Goal: Information Seeking & Learning: Learn about a topic

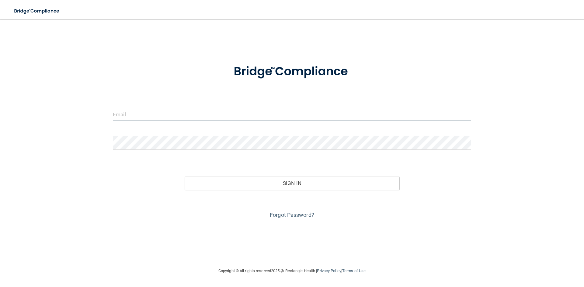
drag, startPoint x: 116, startPoint y: 112, endPoint x: 135, endPoint y: 124, distance: 22.8
click at [116, 112] on input "email" at bounding box center [292, 115] width 358 height 14
type input "[PERSON_NAME][EMAIL_ADDRESS][PERSON_NAME][DOMAIN_NAME]"
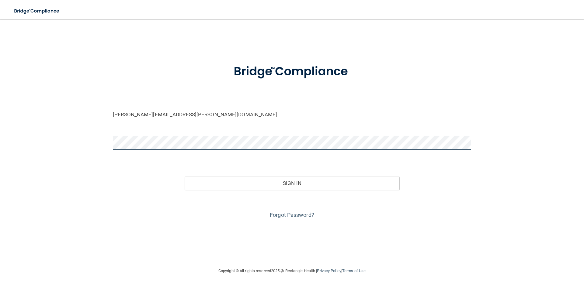
click at [185, 177] on button "Sign In" at bounding box center [292, 183] width 215 height 13
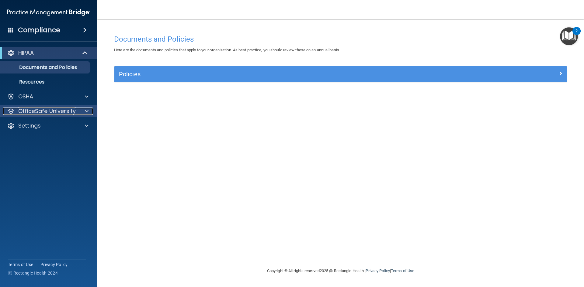
click at [77, 110] on div "OfficeSafe University" at bounding box center [40, 111] width 75 height 7
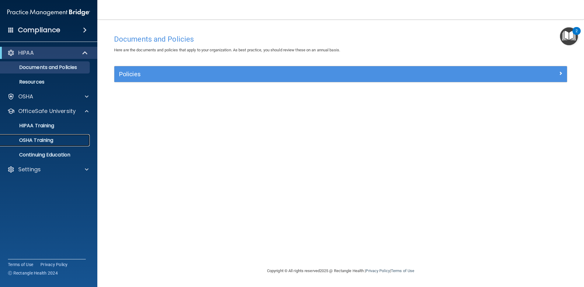
click at [67, 141] on div "OSHA Training" at bounding box center [45, 140] width 83 height 6
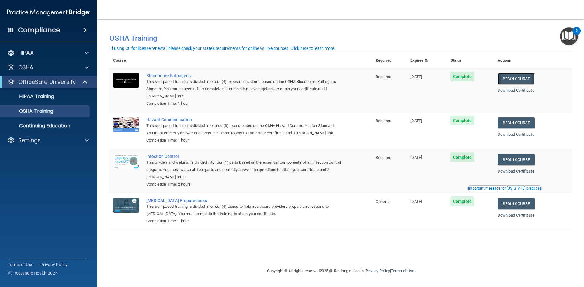
click at [523, 82] on link "Begin Course" at bounding box center [516, 78] width 37 height 11
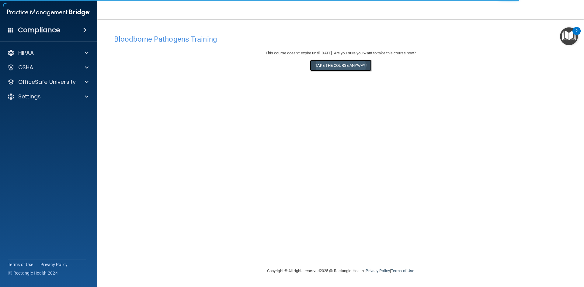
click at [343, 64] on button "Take the course anyway!" at bounding box center [340, 65] width 61 height 11
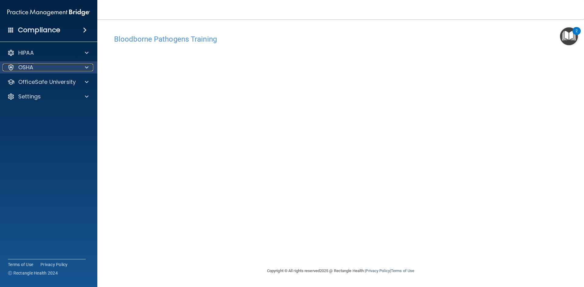
click at [83, 67] on div at bounding box center [85, 67] width 15 height 7
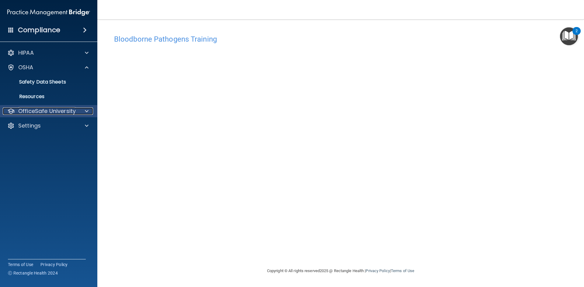
click at [74, 108] on p "OfficeSafe University" at bounding box center [46, 111] width 57 height 7
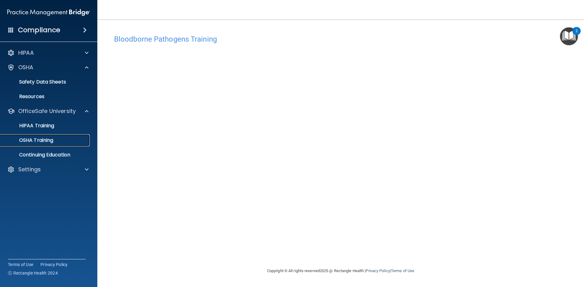
click at [50, 141] on p "OSHA Training" at bounding box center [28, 140] width 49 height 6
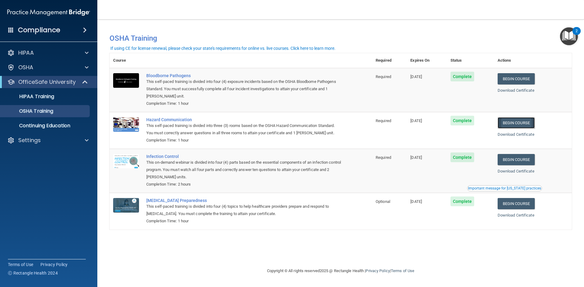
click at [523, 127] on link "Begin Course" at bounding box center [516, 122] width 37 height 11
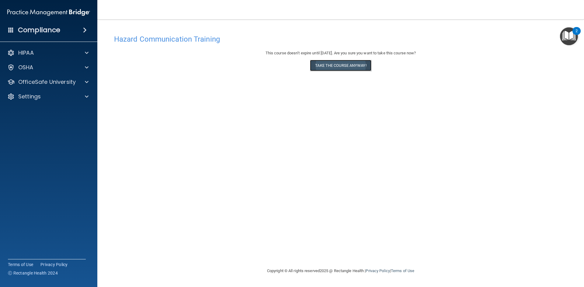
click at [357, 67] on button "Take the course anyway!" at bounding box center [340, 65] width 61 height 11
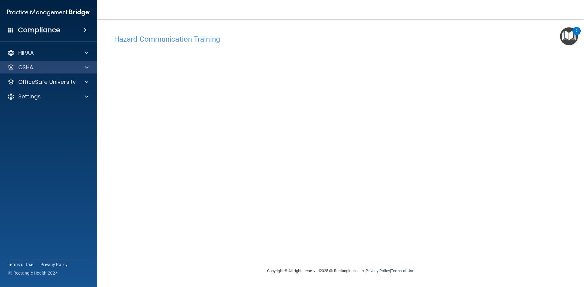
click at [85, 63] on div "OSHA" at bounding box center [49, 67] width 98 height 12
click at [87, 68] on span at bounding box center [87, 67] width 4 height 7
click at [89, 66] on div at bounding box center [85, 67] width 15 height 7
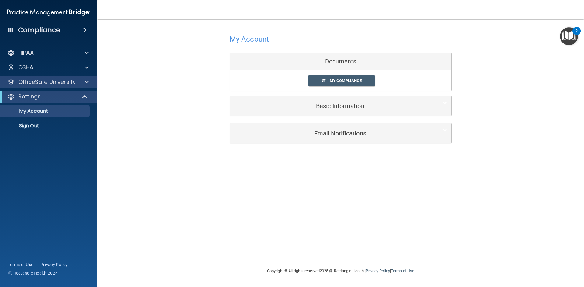
click at [62, 87] on div "OfficeSafe University" at bounding box center [49, 82] width 98 height 12
click at [85, 83] on span at bounding box center [87, 81] width 4 height 7
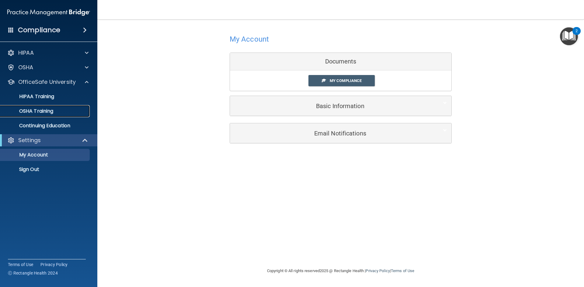
click at [58, 109] on div "OSHA Training" at bounding box center [45, 111] width 83 height 6
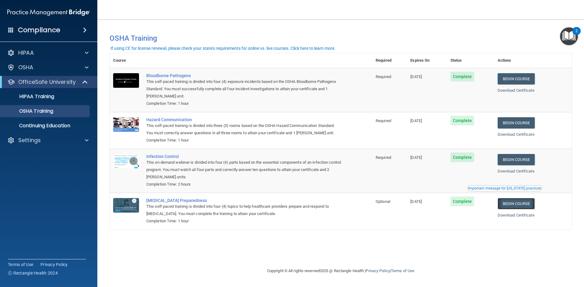
click at [521, 204] on link "Begin Course" at bounding box center [516, 203] width 37 height 11
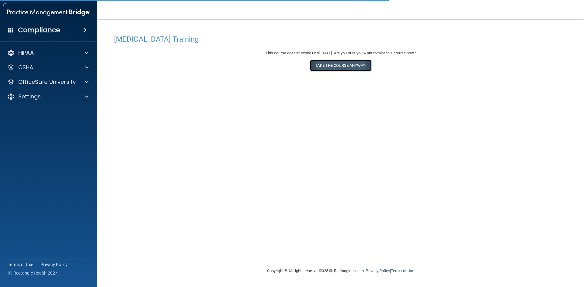
click at [350, 68] on button "Take the course anyway!" at bounding box center [340, 65] width 61 height 11
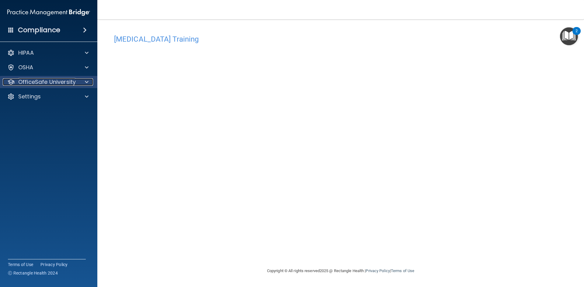
click at [73, 79] on p "OfficeSafe University" at bounding box center [46, 81] width 57 height 7
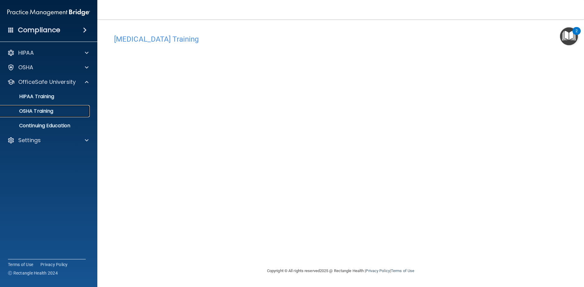
click at [41, 112] on p "OSHA Training" at bounding box center [28, 111] width 49 height 6
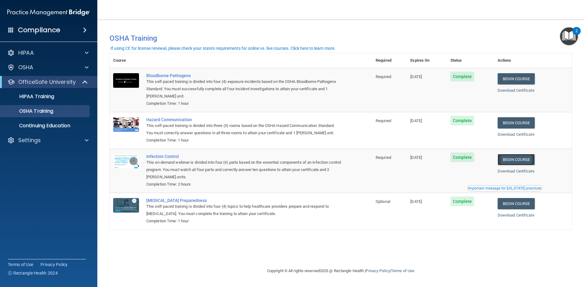
click at [513, 163] on link "Begin Course" at bounding box center [516, 159] width 37 height 11
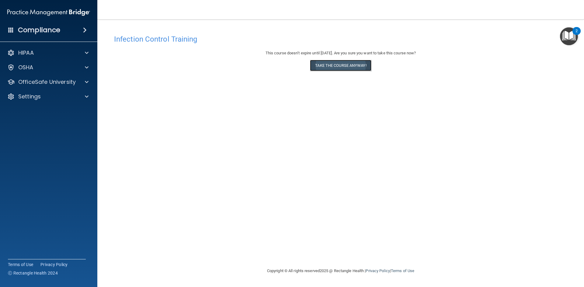
click at [350, 69] on button "Take the course anyway!" at bounding box center [340, 65] width 61 height 11
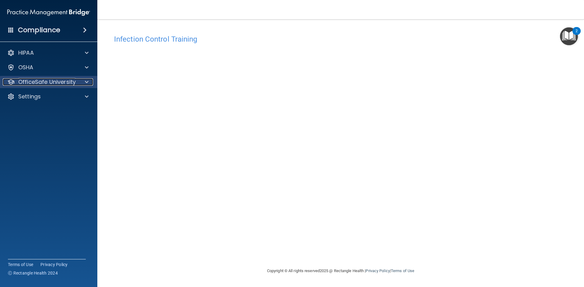
click at [46, 80] on p "OfficeSafe University" at bounding box center [46, 81] width 57 height 7
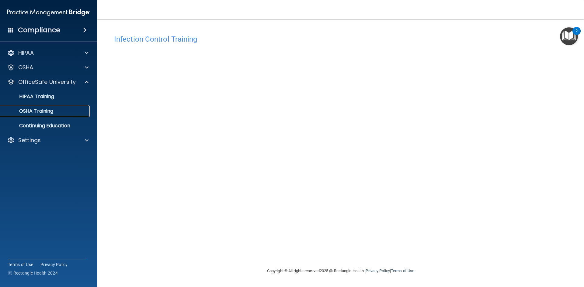
click at [52, 112] on p "OSHA Training" at bounding box center [28, 111] width 49 height 6
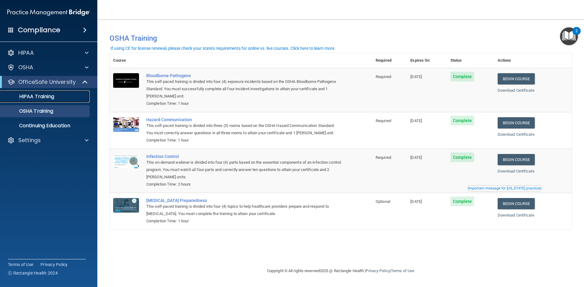
click at [53, 99] on p "HIPAA Training" at bounding box center [29, 97] width 50 height 6
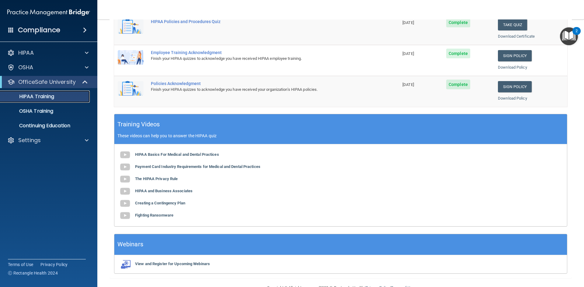
scroll to position [140, 0]
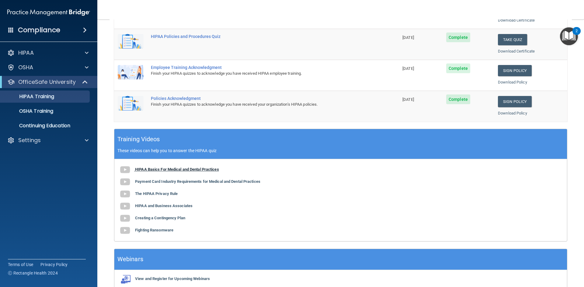
click at [185, 168] on b "HIPAA Basics For Medical and Dental Practices" at bounding box center [177, 169] width 84 height 5
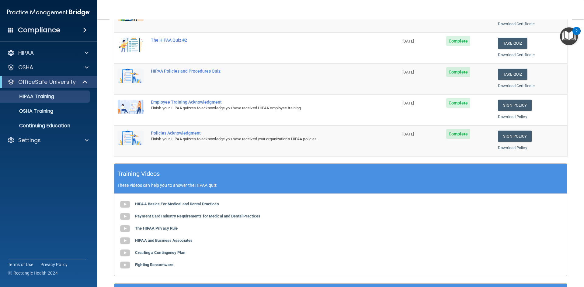
scroll to position [91, 0]
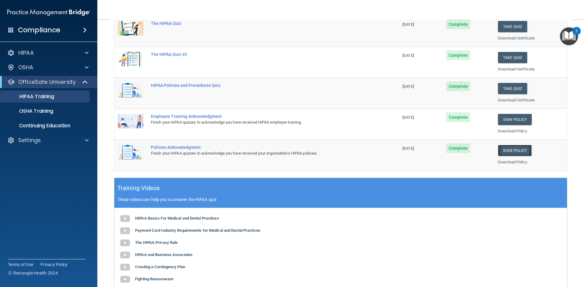
click at [506, 152] on link "Sign Policy" at bounding box center [515, 150] width 34 height 11
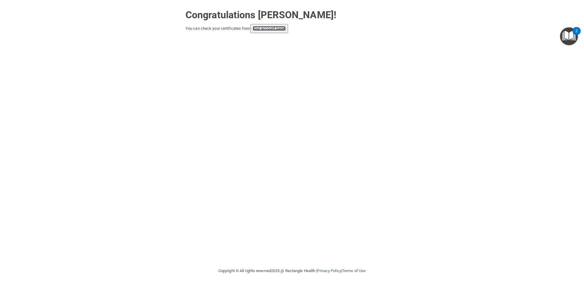
click at [276, 27] on link "your account page!" at bounding box center [269, 28] width 33 height 5
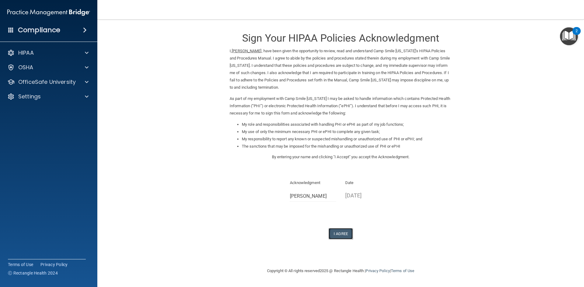
click at [333, 233] on button "I Agree" at bounding box center [341, 233] width 24 height 11
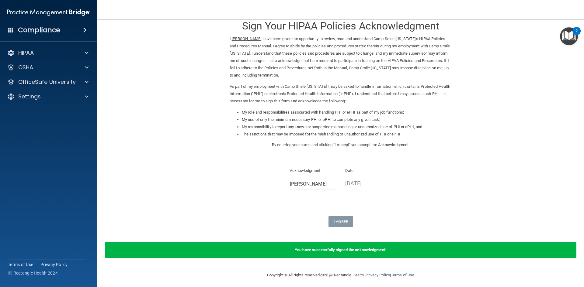
scroll to position [15, 0]
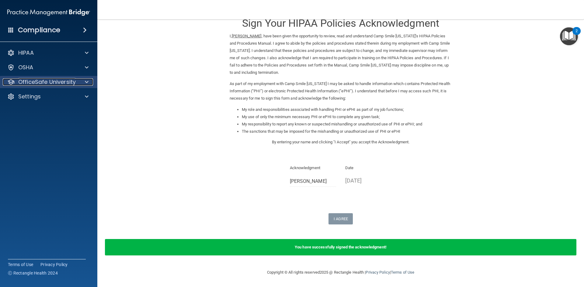
click at [73, 81] on p "OfficeSafe University" at bounding box center [46, 81] width 57 height 7
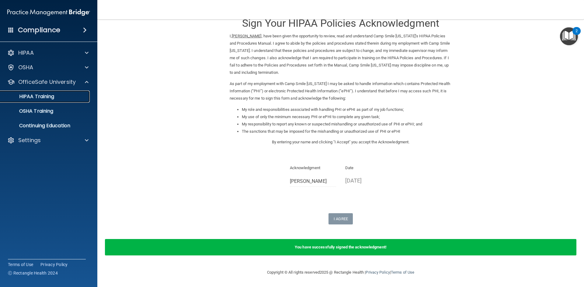
click at [63, 98] on div "HIPAA Training" at bounding box center [45, 97] width 83 height 6
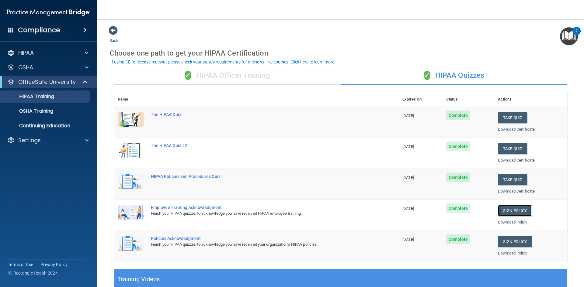
click at [505, 214] on link "Sign Policy" at bounding box center [515, 210] width 34 height 11
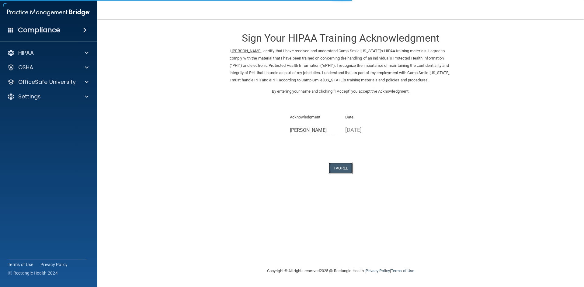
click at [341, 172] on button "I Agree" at bounding box center [341, 168] width 24 height 11
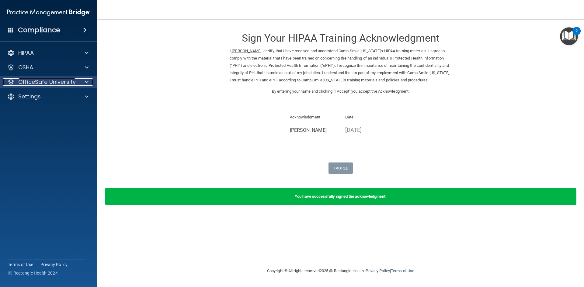
click at [47, 84] on p "OfficeSafe University" at bounding box center [46, 81] width 57 height 7
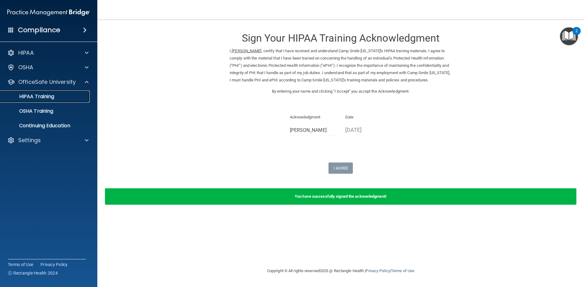
click at [66, 96] on div "HIPAA Training" at bounding box center [45, 97] width 83 height 6
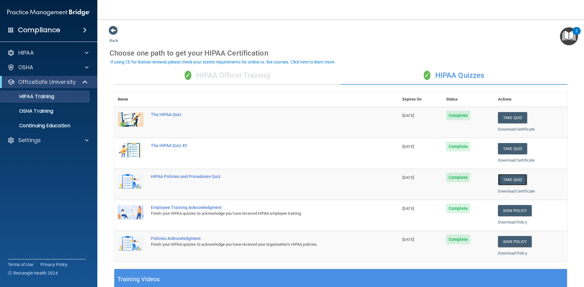
click at [516, 182] on button "Take Quiz" at bounding box center [512, 179] width 29 height 11
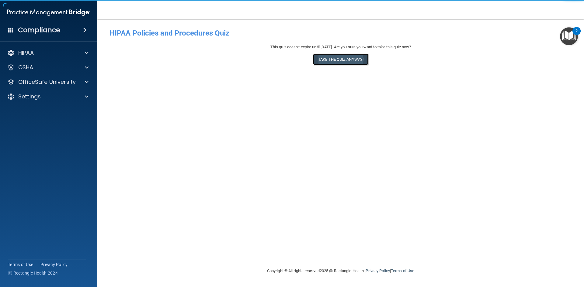
click at [353, 59] on button "Take the quiz anyway!" at bounding box center [340, 59] width 55 height 11
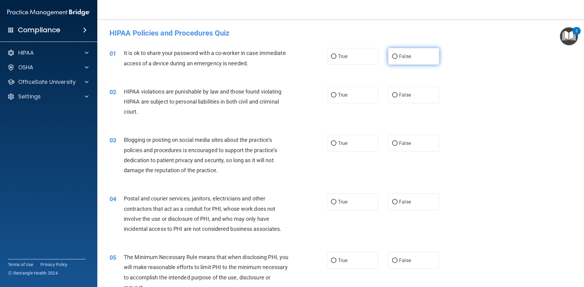
click at [406, 60] on label "False" at bounding box center [413, 56] width 51 height 17
click at [398, 59] on input "False" at bounding box center [394, 56] width 5 height 5
radio input "true"
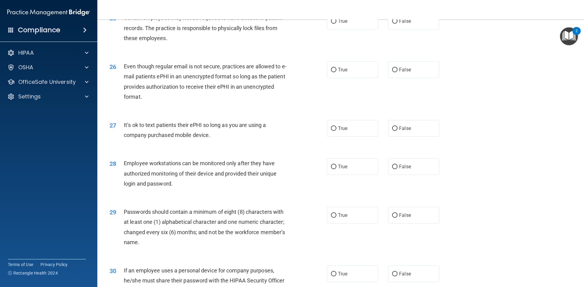
scroll to position [1240, 0]
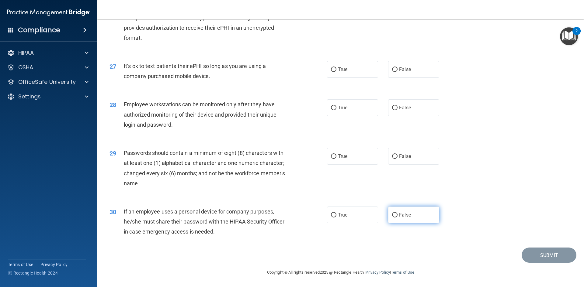
click at [415, 219] on label "False" at bounding box center [413, 215] width 51 height 17
click at [398, 218] on input "False" at bounding box center [394, 215] width 5 height 5
radio input "true"
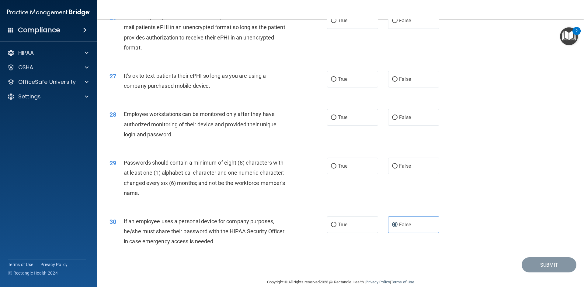
scroll to position [1209, 0]
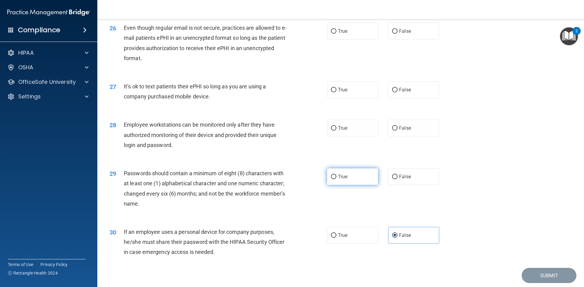
click at [350, 185] on label "True" at bounding box center [352, 177] width 51 height 17
click at [336, 179] on input "True" at bounding box center [333, 177] width 5 height 5
radio input "true"
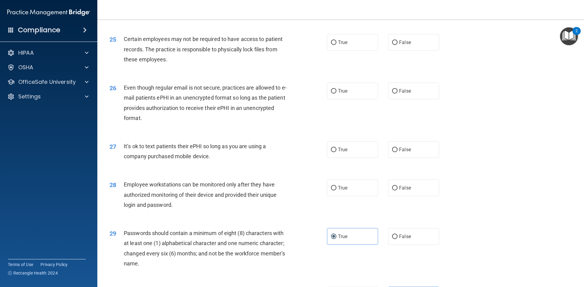
scroll to position [1148, 0]
click at [341, 46] on span "True" at bounding box center [342, 43] width 9 height 6
click at [336, 46] on input "True" at bounding box center [333, 43] width 5 height 5
radio input "true"
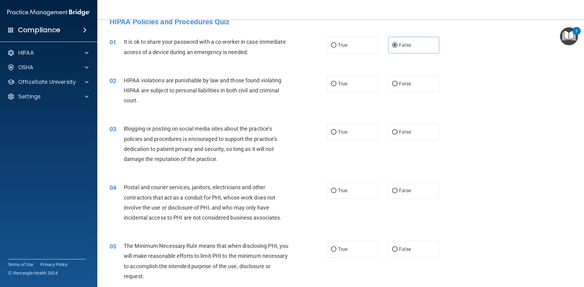
scroll to position [0, 0]
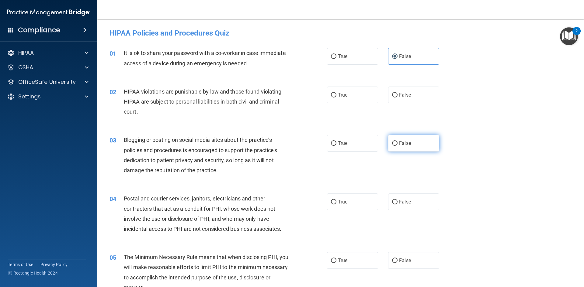
click at [403, 141] on span "False" at bounding box center [405, 144] width 12 height 6
click at [398, 141] on input "False" at bounding box center [394, 143] width 5 height 5
radio input "true"
click at [338, 202] on span "True" at bounding box center [342, 202] width 9 height 6
click at [336, 202] on input "True" at bounding box center [333, 202] width 5 height 5
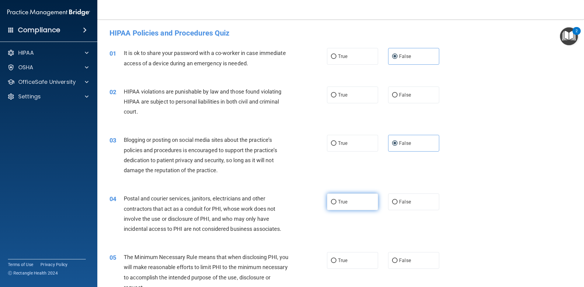
radio input "true"
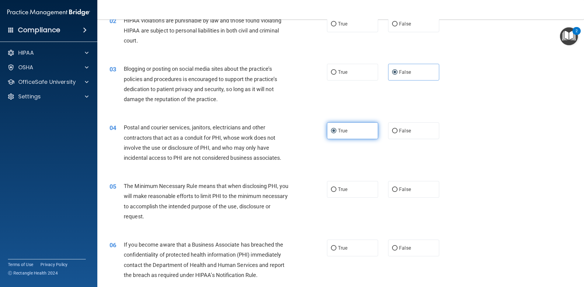
scroll to position [91, 0]
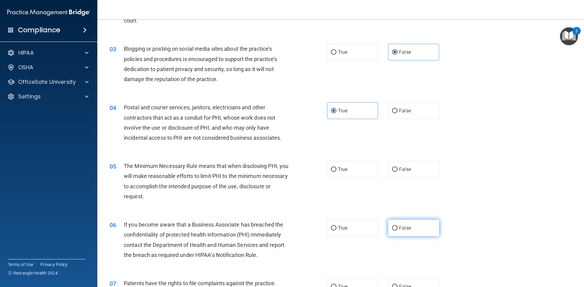
click at [393, 230] on input "False" at bounding box center [394, 228] width 5 height 5
radio input "true"
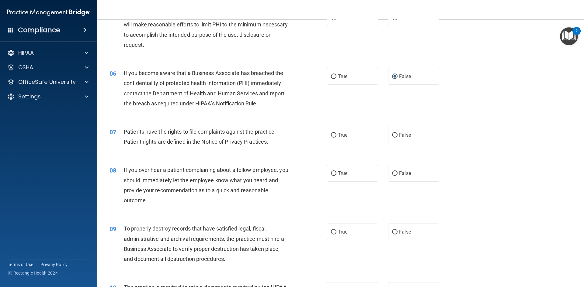
scroll to position [243, 0]
click at [399, 232] on span "False" at bounding box center [405, 232] width 12 height 6
click at [397, 232] on input "False" at bounding box center [394, 232] width 5 height 5
radio input "true"
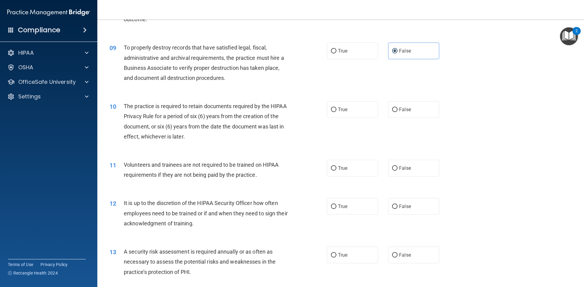
scroll to position [426, 0]
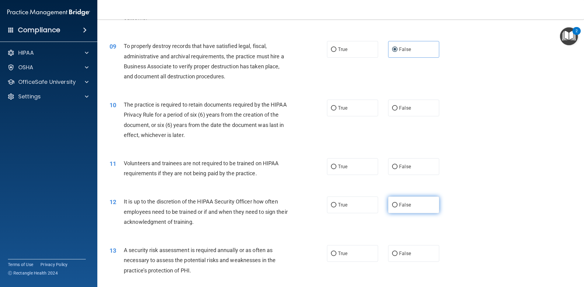
click at [407, 208] on label "False" at bounding box center [413, 205] width 51 height 17
click at [398, 208] on input "False" at bounding box center [394, 205] width 5 height 5
radio input "true"
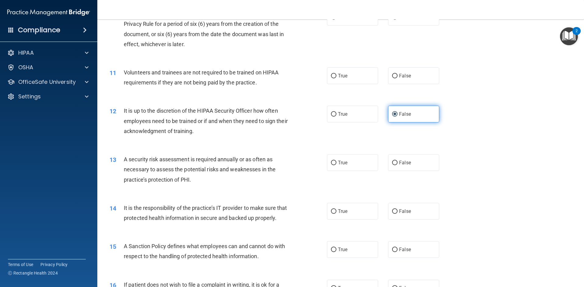
scroll to position [517, 0]
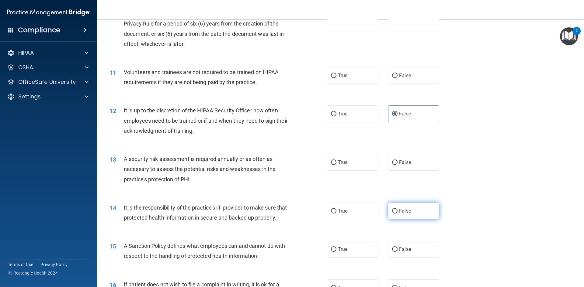
click at [407, 213] on span "False" at bounding box center [405, 211] width 12 height 6
click at [398, 213] on input "False" at bounding box center [394, 211] width 5 height 5
radio input "true"
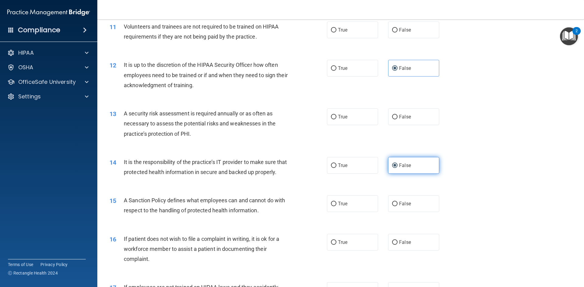
scroll to position [578, 0]
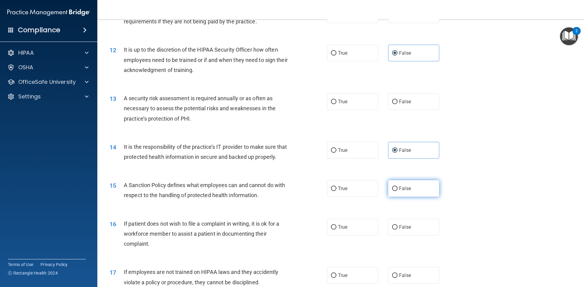
click at [407, 197] on label "False" at bounding box center [413, 188] width 51 height 17
click at [398, 191] on input "False" at bounding box center [394, 189] width 5 height 5
radio input "true"
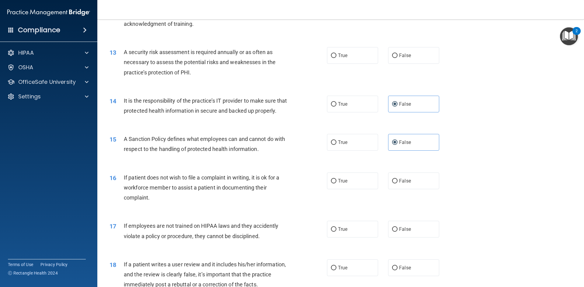
scroll to position [639, 0]
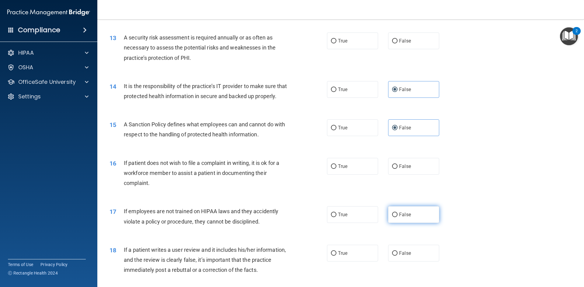
click at [411, 223] on label "False" at bounding box center [413, 215] width 51 height 17
click at [398, 217] on input "False" at bounding box center [394, 215] width 5 height 5
radio input "true"
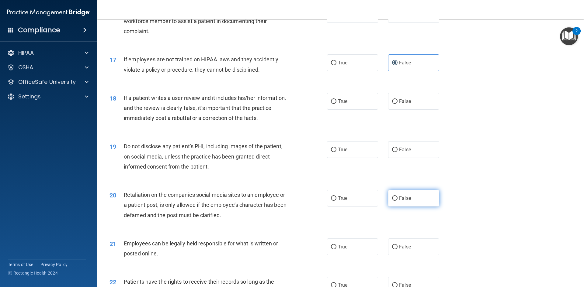
scroll to position [760, 0]
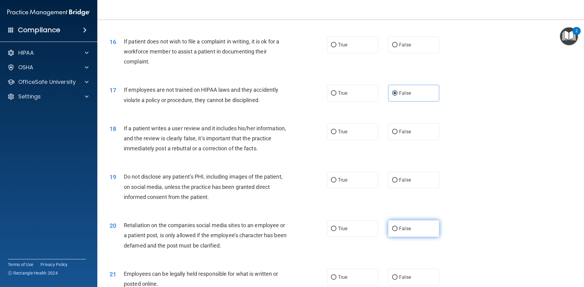
click at [416, 237] on label "False" at bounding box center [413, 229] width 51 height 17
click at [398, 231] on input "False" at bounding box center [394, 229] width 5 height 5
radio input "true"
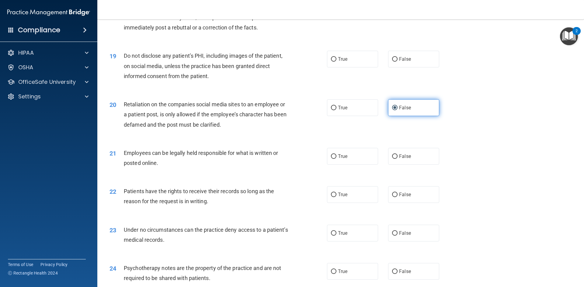
scroll to position [882, 0]
click at [407, 203] on label "False" at bounding box center [413, 194] width 51 height 17
click at [398, 197] on input "False" at bounding box center [394, 194] width 5 height 5
radio input "true"
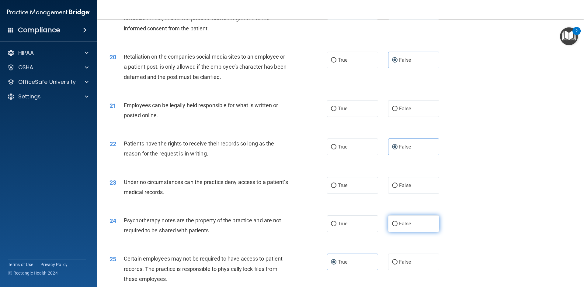
scroll to position [943, 0]
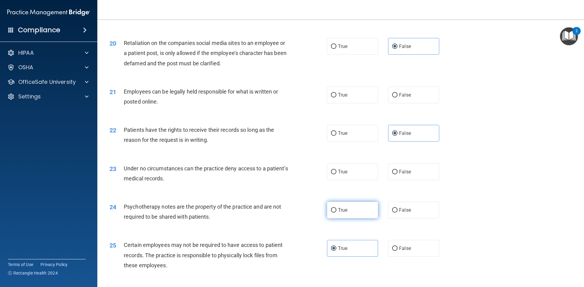
click at [365, 219] on label "True" at bounding box center [352, 210] width 51 height 17
click at [336, 213] on input "True" at bounding box center [333, 210] width 5 height 5
radio input "true"
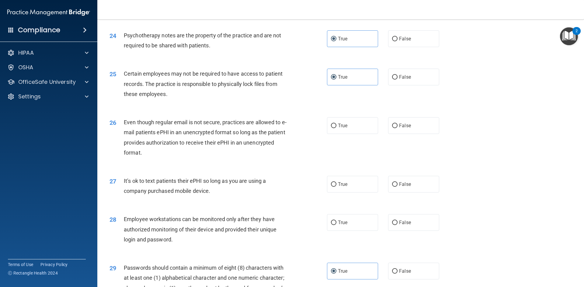
scroll to position [1125, 0]
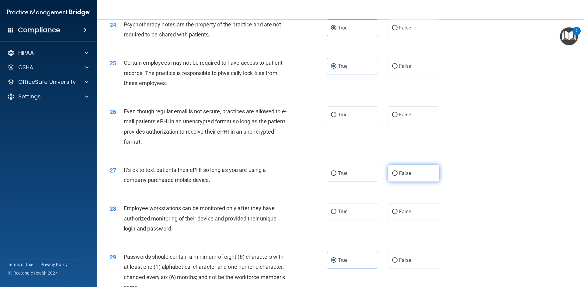
click at [401, 179] on label "False" at bounding box center [413, 173] width 51 height 17
click at [398, 176] on input "False" at bounding box center [394, 174] width 5 height 5
radio input "true"
click at [402, 215] on span "False" at bounding box center [405, 212] width 12 height 6
click at [398, 214] on input "False" at bounding box center [394, 212] width 5 height 5
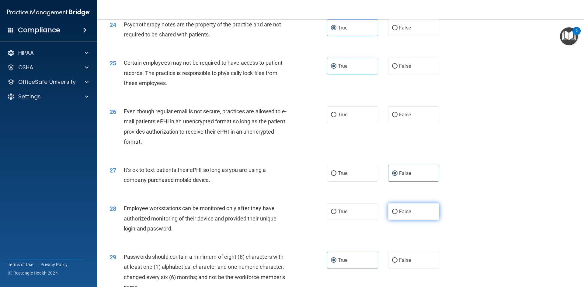
radio input "true"
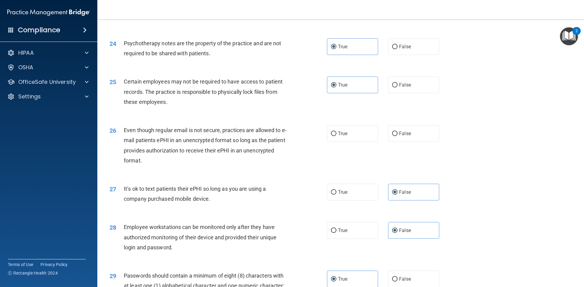
scroll to position [1087, 0]
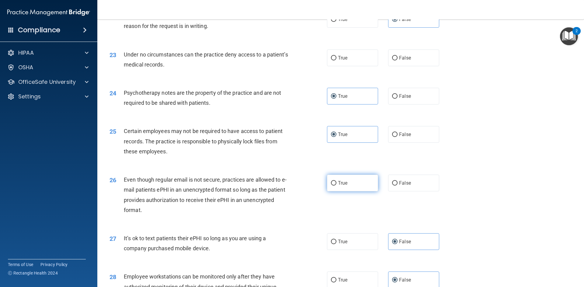
click at [346, 192] on label "True" at bounding box center [352, 183] width 51 height 17
click at [336, 186] on input "True" at bounding box center [333, 183] width 5 height 5
radio input "true"
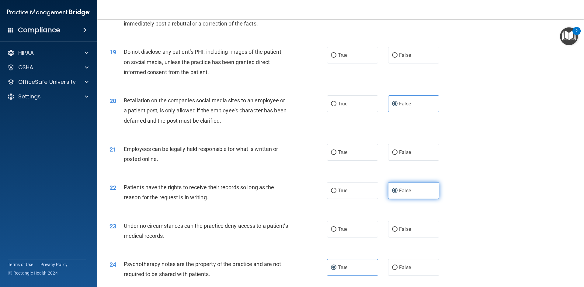
scroll to position [875, 0]
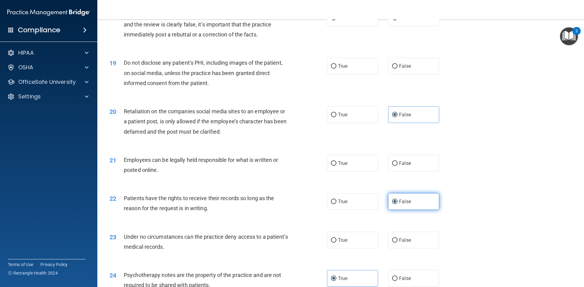
click at [415, 210] on label "False" at bounding box center [413, 201] width 51 height 17
click at [398, 204] on input "False" at bounding box center [394, 202] width 5 height 5
click at [409, 249] on label "False" at bounding box center [413, 240] width 51 height 17
click at [398, 243] on input "False" at bounding box center [394, 240] width 5 height 5
radio input "true"
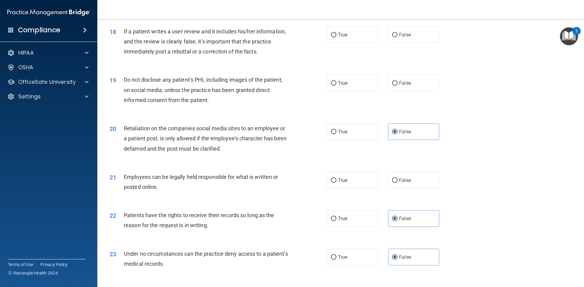
scroll to position [844, 0]
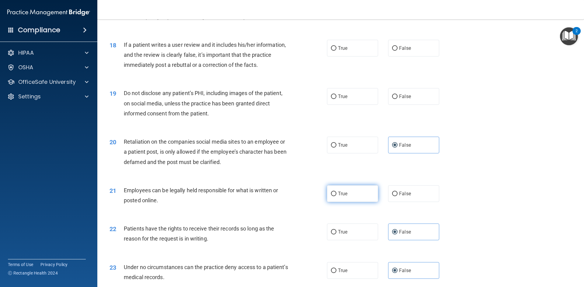
click at [363, 199] on label "True" at bounding box center [352, 194] width 51 height 17
click at [336, 196] on input "True" at bounding box center [333, 194] width 5 height 5
radio input "true"
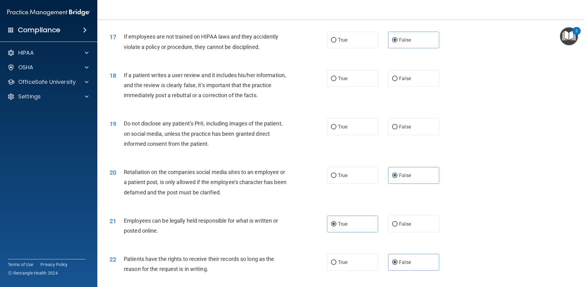
scroll to position [783, 0]
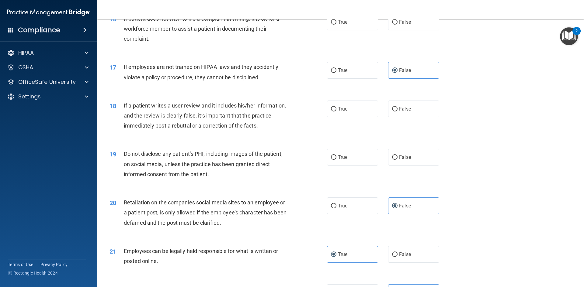
click at [428, 128] on div "18 If a patient writes a user review and it includes his/her information, and t…" at bounding box center [340, 117] width 471 height 49
click at [426, 117] on label "False" at bounding box center [413, 109] width 51 height 17
click at [398, 112] on input "False" at bounding box center [394, 109] width 5 height 5
radio input "true"
click at [366, 166] on label "True" at bounding box center [352, 157] width 51 height 17
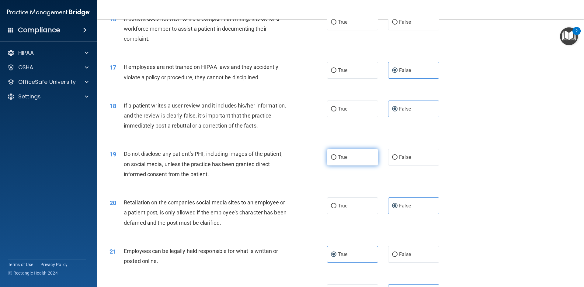
click at [336, 160] on input "True" at bounding box center [333, 157] width 5 height 5
radio input "true"
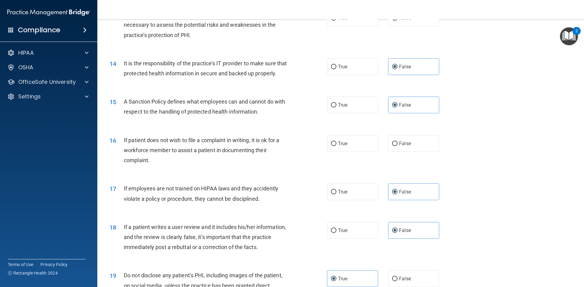
scroll to position [631, 0]
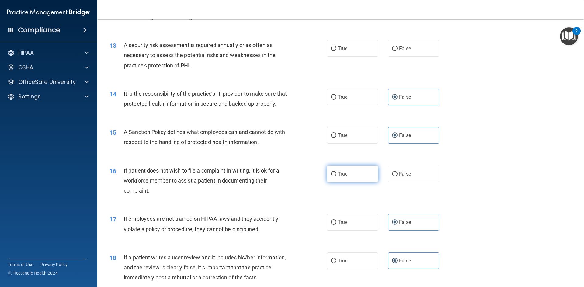
click at [356, 179] on label "True" at bounding box center [352, 174] width 51 height 17
click at [336, 177] on input "True" at bounding box center [333, 174] width 5 height 5
radio input "true"
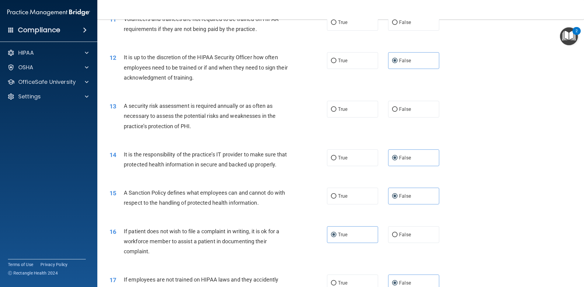
scroll to position [540, 0]
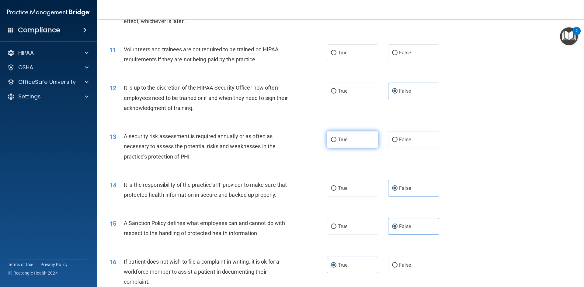
click at [356, 139] on label "True" at bounding box center [352, 139] width 51 height 17
click at [336, 139] on input "True" at bounding box center [333, 140] width 5 height 5
radio input "true"
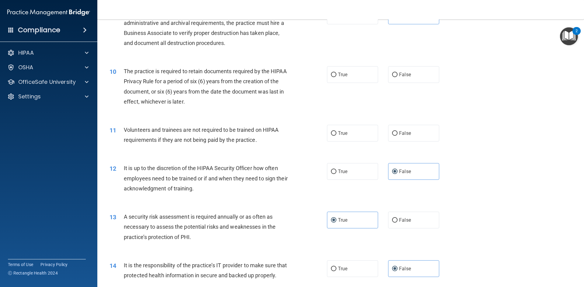
scroll to position [449, 0]
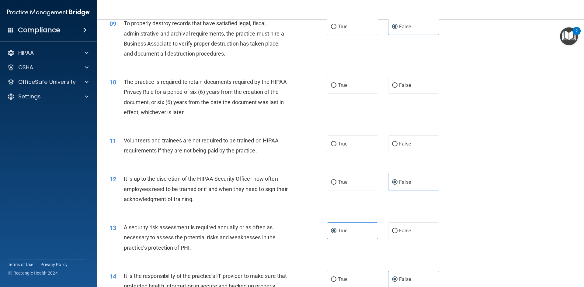
click at [442, 144] on div "True False" at bounding box center [388, 144] width 123 height 17
click at [433, 143] on label "False" at bounding box center [413, 144] width 51 height 17
click at [398, 143] on input "False" at bounding box center [394, 144] width 5 height 5
radio input "true"
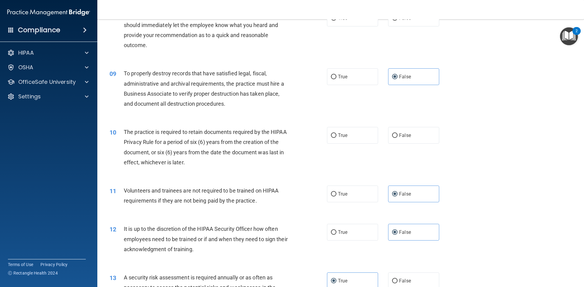
scroll to position [388, 0]
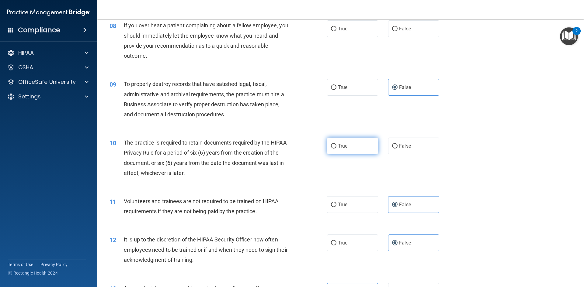
click at [373, 146] on label "True" at bounding box center [352, 146] width 51 height 17
click at [336, 146] on input "True" at bounding box center [333, 146] width 5 height 5
radio input "true"
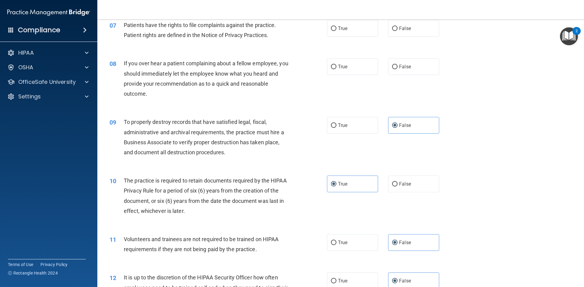
scroll to position [297, 0]
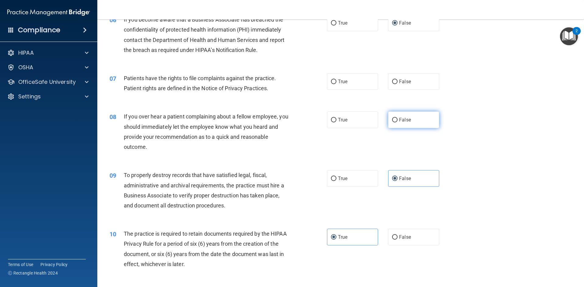
click at [426, 122] on label "False" at bounding box center [413, 120] width 51 height 17
click at [398, 122] on input "False" at bounding box center [394, 120] width 5 height 5
radio input "true"
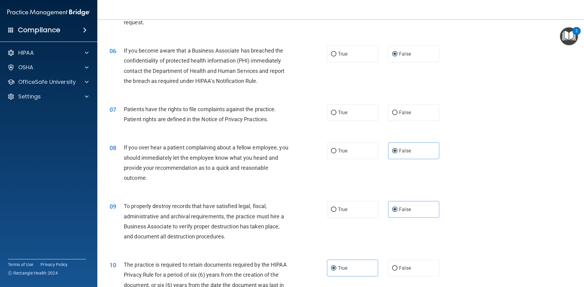
scroll to position [236, 0]
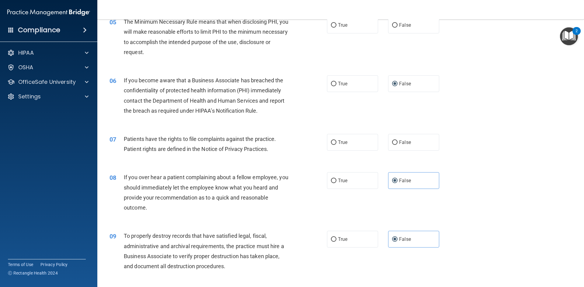
click at [380, 139] on div "True False" at bounding box center [388, 142] width 123 height 17
click at [374, 139] on label "True" at bounding box center [352, 142] width 51 height 17
click at [336, 141] on input "True" at bounding box center [333, 143] width 5 height 5
radio input "true"
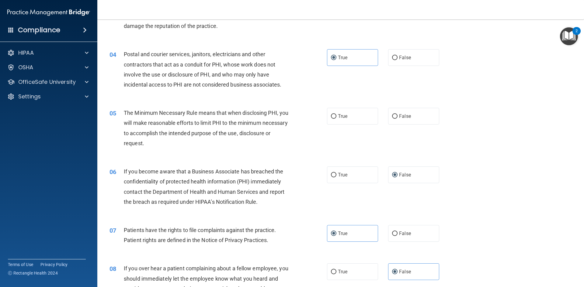
scroll to position [114, 0]
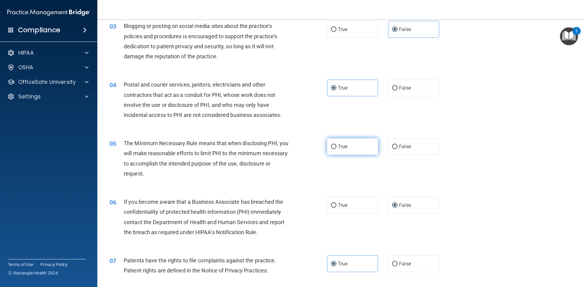
click at [344, 142] on label "True" at bounding box center [352, 146] width 51 height 17
click at [336, 145] on input "True" at bounding box center [333, 147] width 5 height 5
radio input "true"
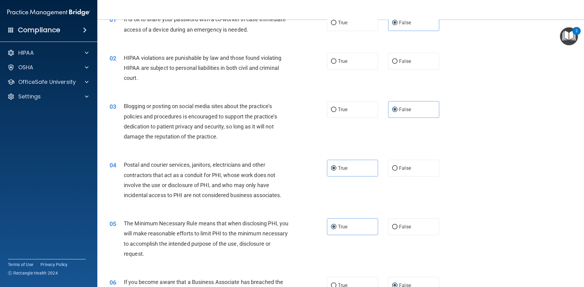
scroll to position [23, 0]
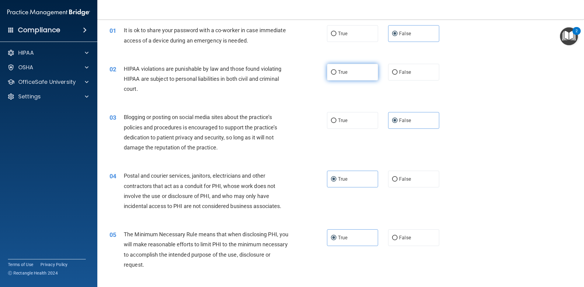
click at [364, 74] on label "True" at bounding box center [352, 72] width 51 height 17
click at [336, 74] on input "True" at bounding box center [333, 72] width 5 height 5
radio input "true"
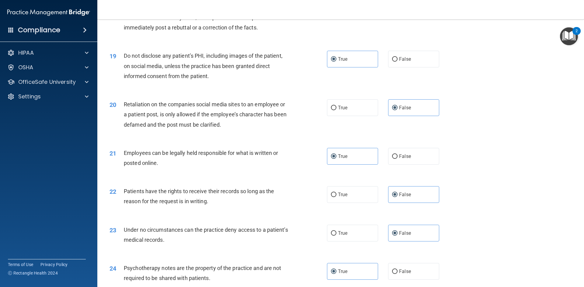
scroll to position [1240, 0]
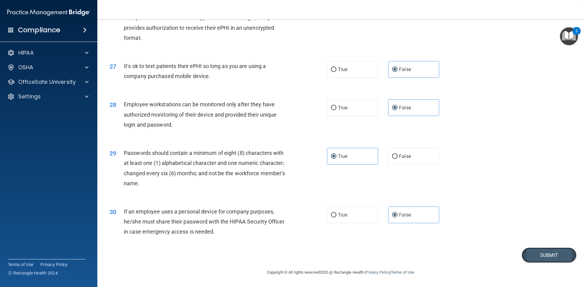
click at [535, 249] on button "Submit" at bounding box center [549, 256] width 55 height 16
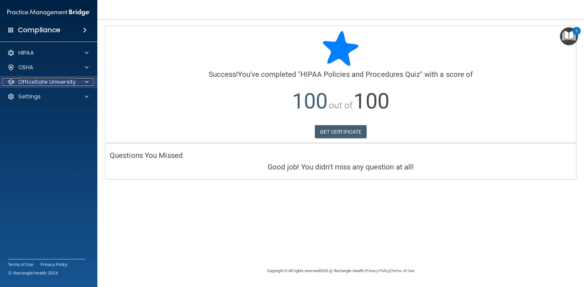
click at [47, 85] on p "OfficeSafe University" at bounding box center [46, 81] width 57 height 7
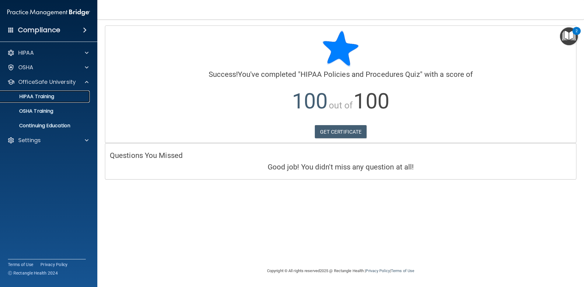
click at [54, 96] on p "HIPAA Training" at bounding box center [29, 97] width 50 height 6
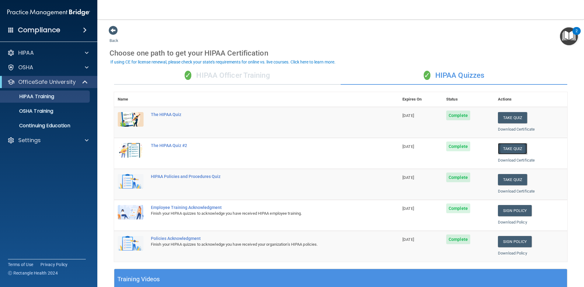
click at [510, 152] on button "Take Quiz" at bounding box center [512, 148] width 29 height 11
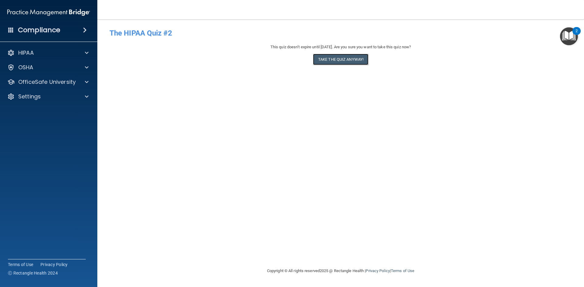
click at [342, 59] on button "Take the quiz anyway!" at bounding box center [340, 59] width 55 height 11
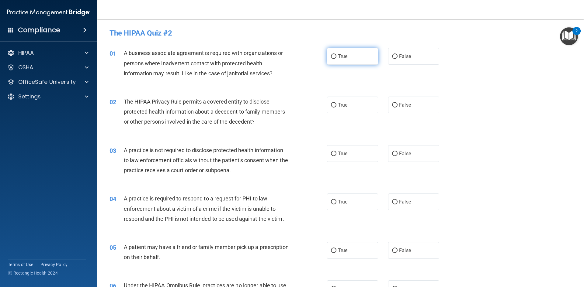
click at [357, 63] on label "True" at bounding box center [352, 56] width 51 height 17
click at [336, 59] on input "True" at bounding box center [333, 56] width 5 height 5
radio input "true"
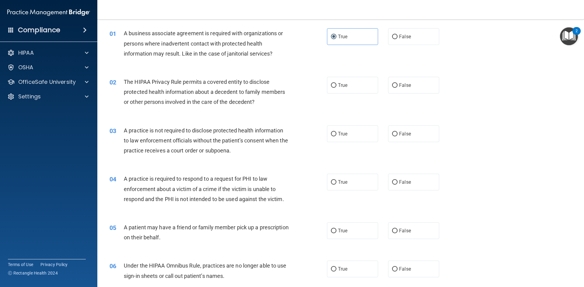
scroll to position [30, 0]
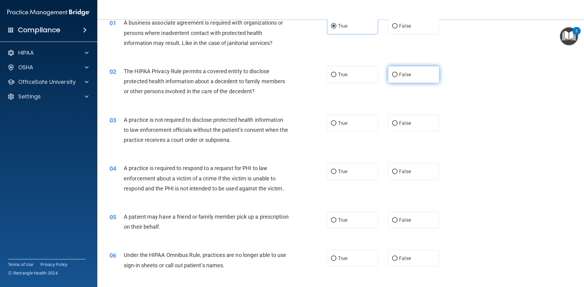
click at [404, 76] on span "False" at bounding box center [405, 75] width 12 height 6
click at [398, 76] on input "False" at bounding box center [394, 75] width 5 height 5
radio input "true"
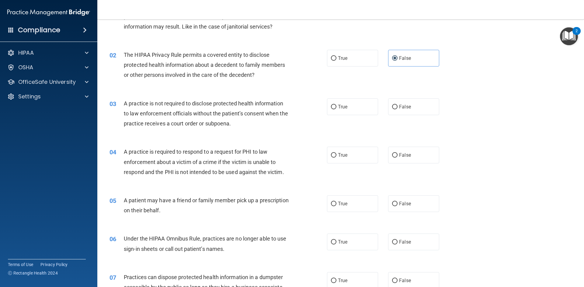
scroll to position [61, 0]
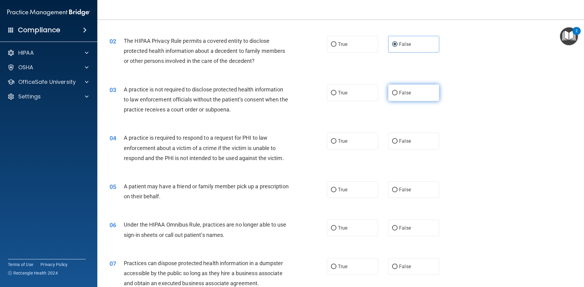
click at [407, 88] on label "False" at bounding box center [413, 93] width 51 height 17
click at [398, 91] on input "False" at bounding box center [394, 93] width 5 height 5
radio input "true"
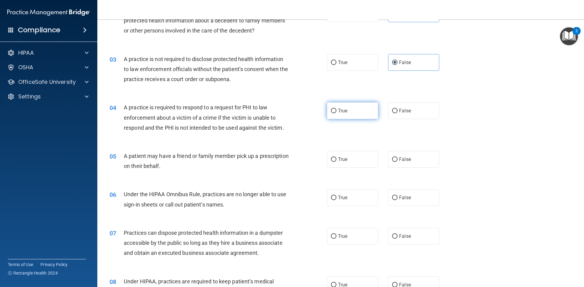
click at [340, 107] on label "True" at bounding box center [352, 111] width 51 height 17
click at [336, 109] on input "True" at bounding box center [333, 111] width 5 height 5
radio input "true"
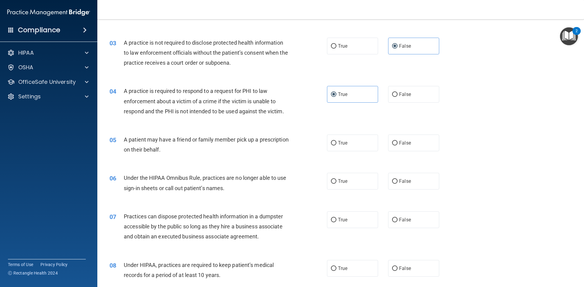
scroll to position [122, 0]
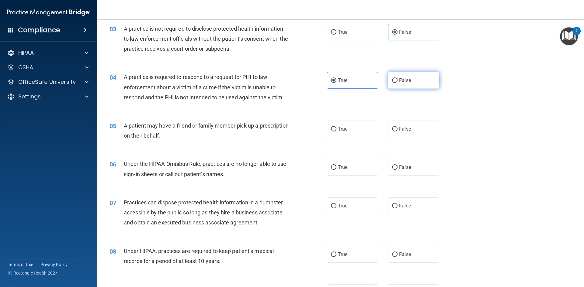
click at [405, 83] on span "False" at bounding box center [405, 81] width 12 height 6
click at [398, 83] on input "False" at bounding box center [394, 80] width 5 height 5
radio input "true"
radio input "false"
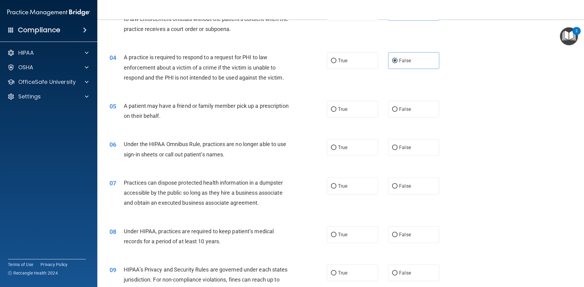
scroll to position [152, 0]
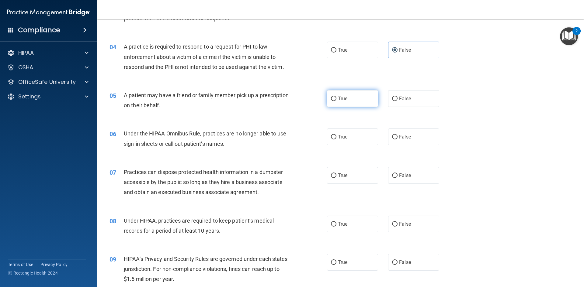
click at [349, 97] on label "True" at bounding box center [352, 98] width 51 height 17
click at [336, 97] on input "True" at bounding box center [333, 99] width 5 height 5
radio input "true"
click at [422, 141] on label "False" at bounding box center [413, 137] width 51 height 17
click at [398, 140] on input "False" at bounding box center [394, 137] width 5 height 5
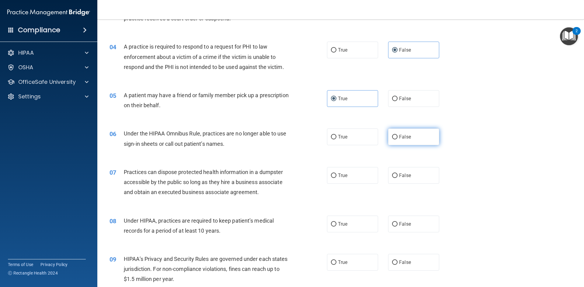
radio input "true"
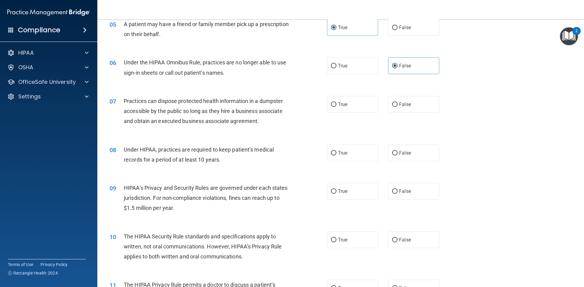
scroll to position [213, 0]
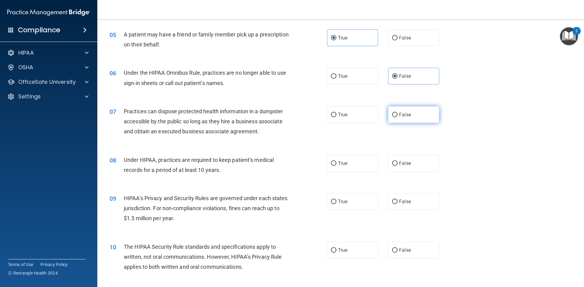
click at [425, 113] on label "False" at bounding box center [413, 114] width 51 height 17
click at [398, 113] on input "False" at bounding box center [394, 115] width 5 height 5
radio input "true"
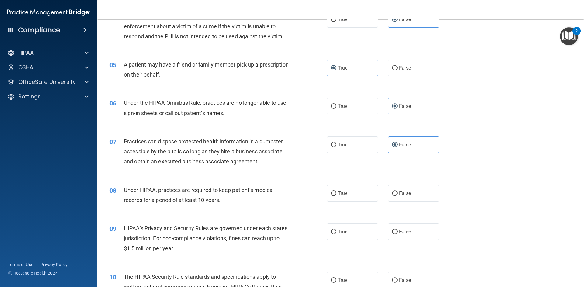
scroll to position [183, 0]
click at [352, 144] on label "True" at bounding box center [352, 145] width 51 height 17
click at [336, 144] on input "True" at bounding box center [333, 145] width 5 height 5
radio input "true"
radio input "false"
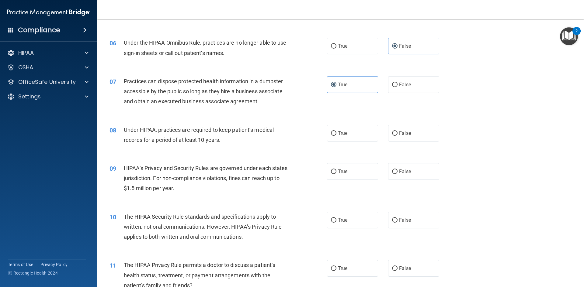
scroll to position [243, 0]
click at [349, 133] on label "True" at bounding box center [352, 133] width 51 height 17
click at [336, 133] on input "True" at bounding box center [333, 133] width 5 height 5
radio input "true"
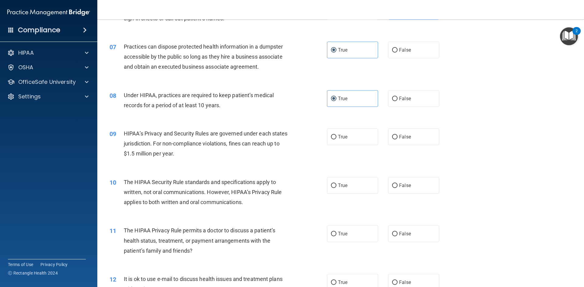
scroll to position [274, 0]
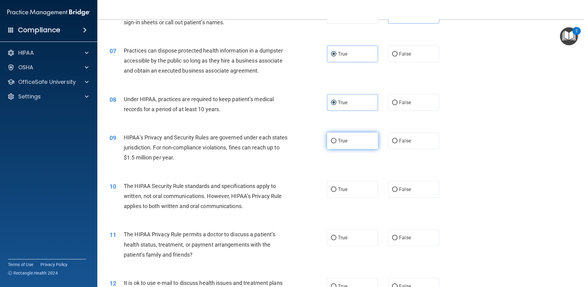
click at [367, 144] on label "True" at bounding box center [352, 141] width 51 height 17
click at [336, 144] on input "True" at bounding box center [333, 141] width 5 height 5
radio input "true"
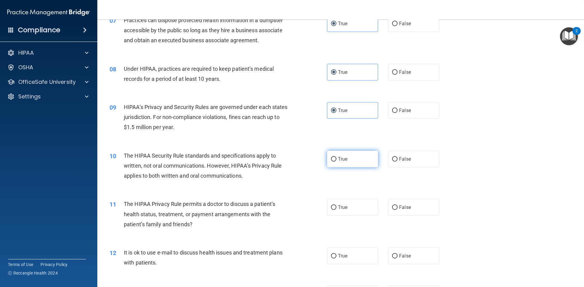
click at [332, 159] on input "True" at bounding box center [333, 159] width 5 height 5
radio input "true"
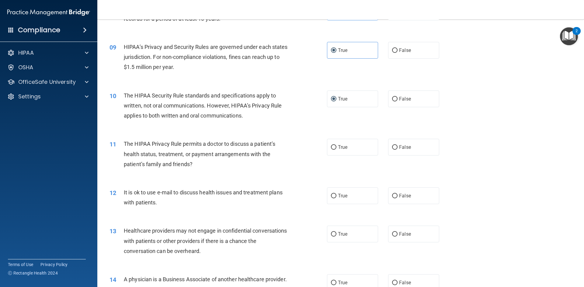
scroll to position [365, 0]
click at [401, 149] on span "False" at bounding box center [405, 147] width 12 height 6
click at [398, 149] on input "False" at bounding box center [394, 147] width 5 height 5
radio input "true"
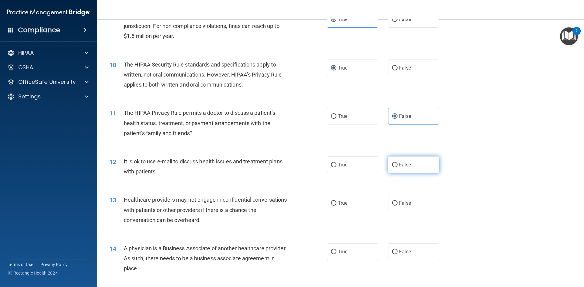
click at [429, 165] on label "False" at bounding box center [413, 165] width 51 height 17
click at [398, 165] on input "False" at bounding box center [394, 165] width 5 height 5
radio input "true"
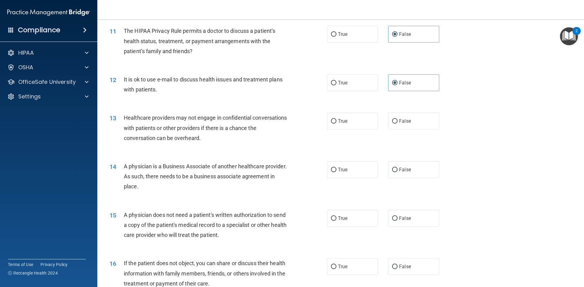
scroll to position [487, 0]
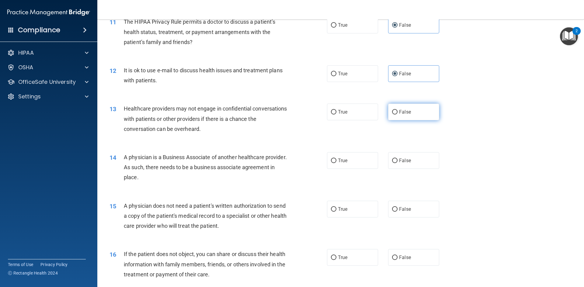
click at [392, 113] on input "False" at bounding box center [394, 112] width 5 height 5
radio input "true"
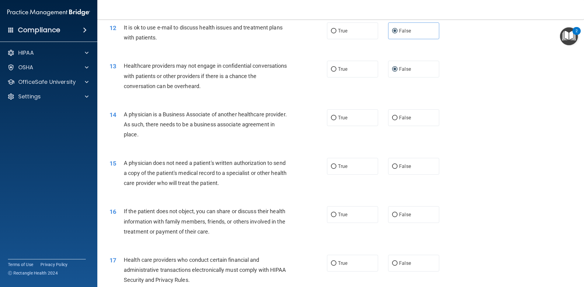
scroll to position [548, 0]
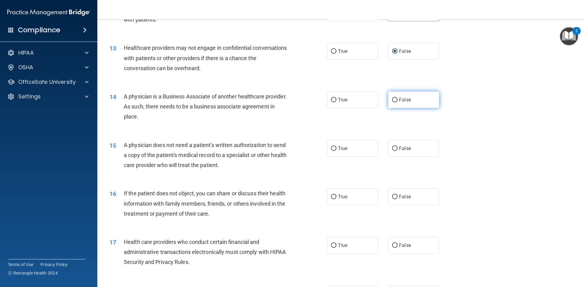
click at [396, 102] on label "False" at bounding box center [413, 100] width 51 height 17
click at [396, 102] on input "False" at bounding box center [394, 100] width 5 height 5
radio input "true"
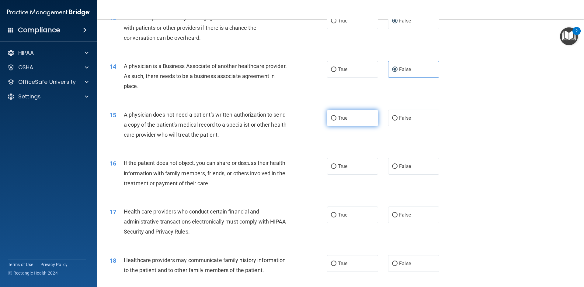
click at [352, 124] on label "True" at bounding box center [352, 118] width 51 height 17
click at [336, 121] on input "True" at bounding box center [333, 118] width 5 height 5
radio input "true"
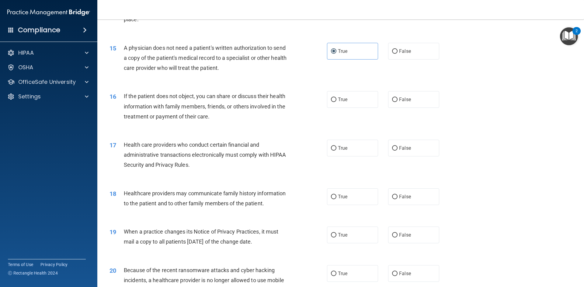
scroll to position [669, 0]
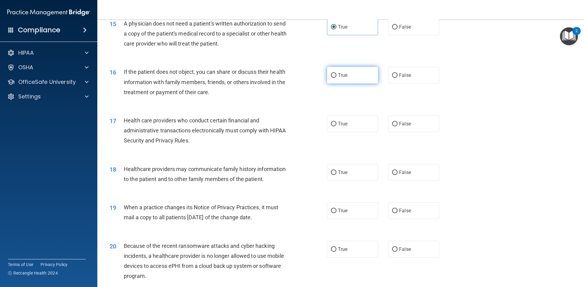
click at [366, 82] on label "True" at bounding box center [352, 75] width 51 height 17
click at [336, 78] on input "True" at bounding box center [333, 75] width 5 height 5
radio input "true"
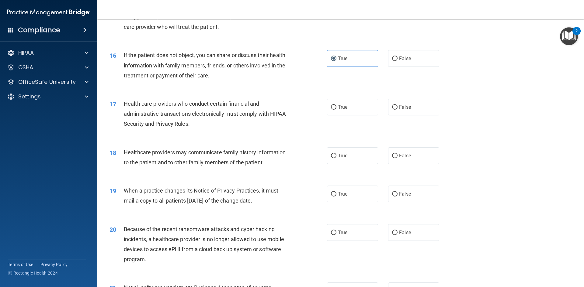
scroll to position [700, 0]
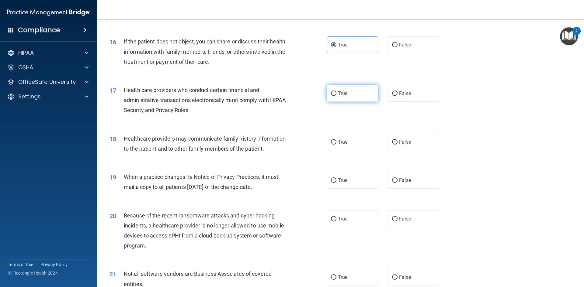
click at [357, 92] on label "True" at bounding box center [352, 93] width 51 height 17
click at [336, 92] on input "True" at bounding box center [333, 94] width 5 height 5
radio input "true"
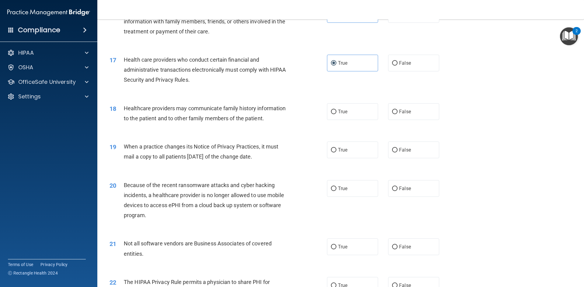
scroll to position [760, 0]
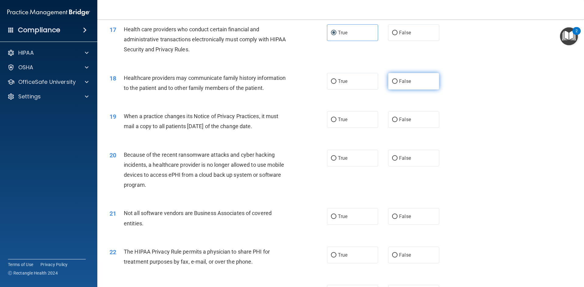
click at [412, 84] on label "False" at bounding box center [413, 81] width 51 height 17
click at [398, 84] on input "False" at bounding box center [394, 81] width 5 height 5
radio input "true"
click at [360, 121] on label "True" at bounding box center [352, 119] width 51 height 17
click at [336, 121] on input "True" at bounding box center [333, 120] width 5 height 5
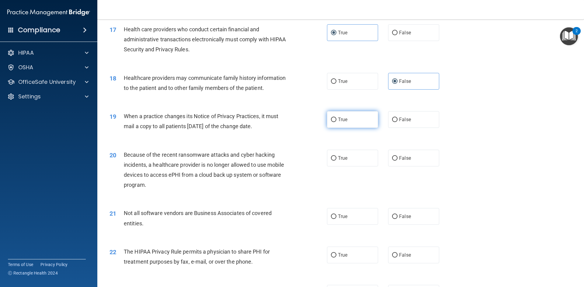
radio input "true"
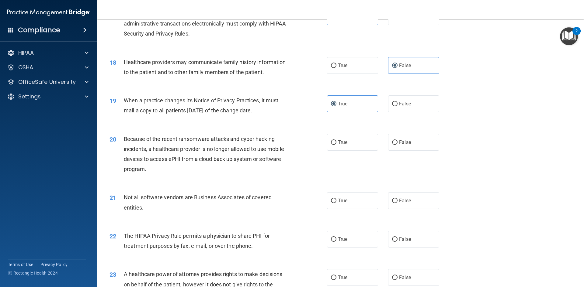
scroll to position [791, 0]
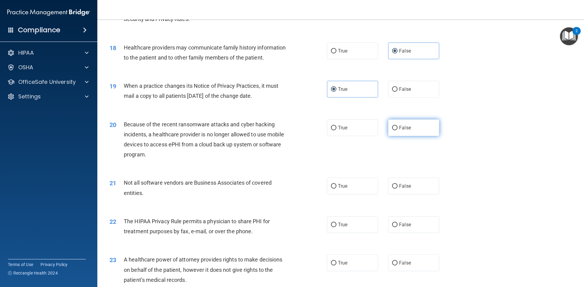
click at [412, 127] on label "False" at bounding box center [413, 128] width 51 height 17
click at [398, 127] on input "False" at bounding box center [394, 128] width 5 height 5
radio input "true"
click at [409, 191] on label "False" at bounding box center [413, 186] width 51 height 17
click at [398, 189] on input "False" at bounding box center [394, 186] width 5 height 5
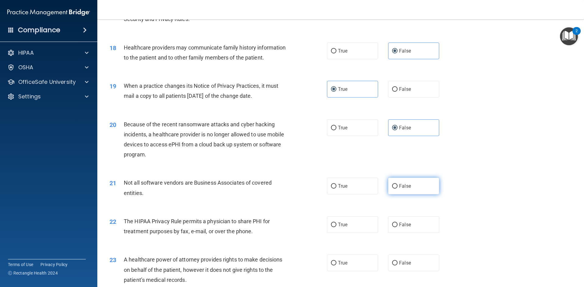
radio input "true"
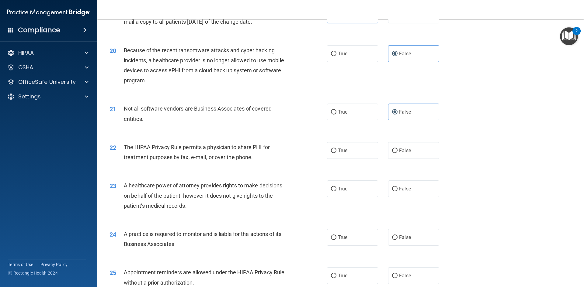
scroll to position [852, 0]
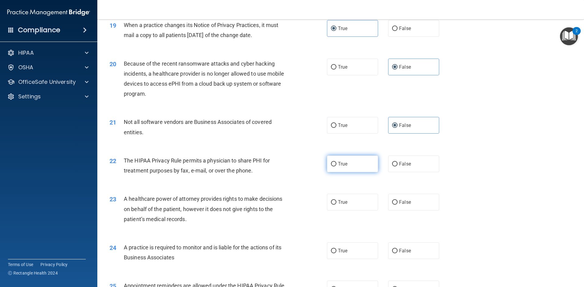
click at [361, 161] on label "True" at bounding box center [352, 164] width 51 height 17
click at [336, 162] on input "True" at bounding box center [333, 164] width 5 height 5
radio input "true"
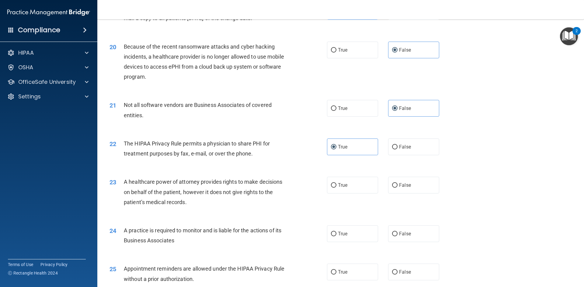
scroll to position [882, 0]
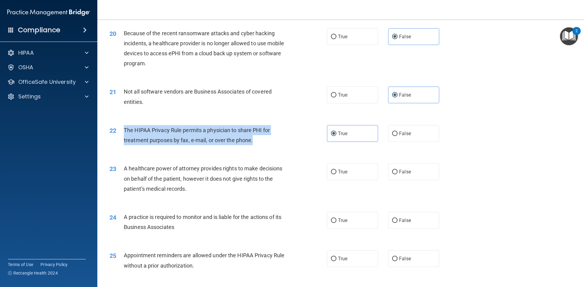
drag, startPoint x: 261, startPoint y: 139, endPoint x: 134, endPoint y: 134, distance: 126.7
click at [118, 128] on div "22 The HIPAA Privacy Rule permits a physician to share PHI for treatment purpos…" at bounding box center [218, 136] width 236 height 23
copy div "The HIPAA Privacy Rule permits a physician to share PHI for treatment purposes …"
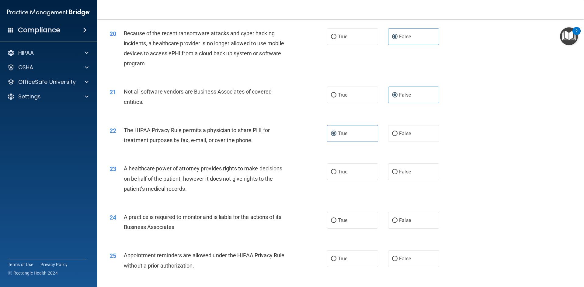
click at [272, 191] on div "A healthcare power of attorney provides rights to make decisions on behalf of t…" at bounding box center [209, 179] width 170 height 30
click at [412, 177] on label "False" at bounding box center [413, 172] width 51 height 17
click at [398, 175] on input "False" at bounding box center [394, 172] width 5 height 5
radio input "true"
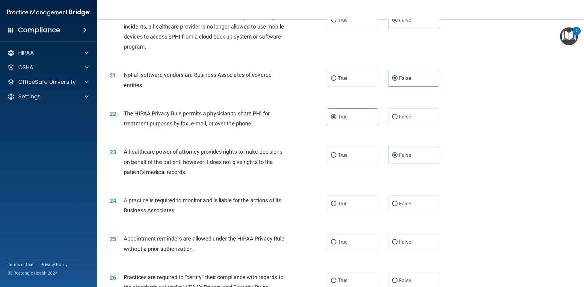
scroll to position [913, 0]
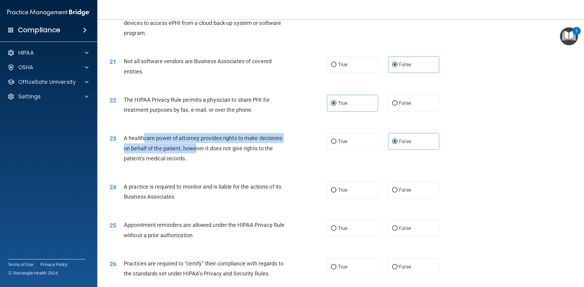
drag, startPoint x: 196, startPoint y: 153, endPoint x: 145, endPoint y: 142, distance: 52.3
click at [145, 142] on div "A healthcare power of attorney provides rights to make decisions on behalf of t…" at bounding box center [209, 148] width 170 height 30
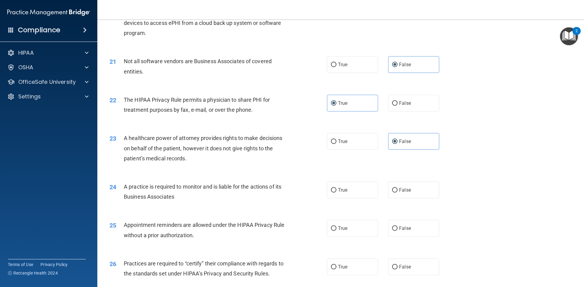
drag, startPoint x: 195, startPoint y: 156, endPoint x: 197, endPoint y: 161, distance: 5.0
click at [195, 158] on div "A healthcare power of attorney provides rights to make decisions on behalf of t…" at bounding box center [209, 148] width 170 height 30
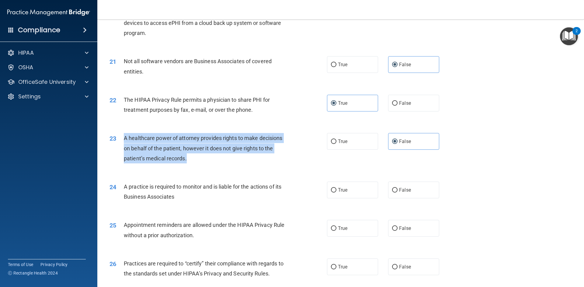
drag, startPoint x: 177, startPoint y: 158, endPoint x: 120, endPoint y: 139, distance: 60.3
click at [120, 139] on div "23 A healthcare power of attorney provides rights to make decisions on behalf o…" at bounding box center [218, 149] width 236 height 33
copy div "A healthcare power of attorney provides rights to make decisions on behalf of t…"
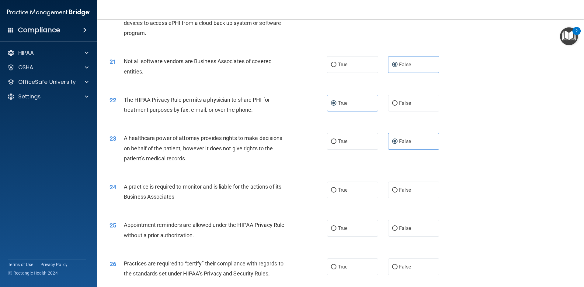
click at [251, 168] on div "23 A healthcare power of attorney provides rights to make decisions on behalf o…" at bounding box center [340, 150] width 471 height 49
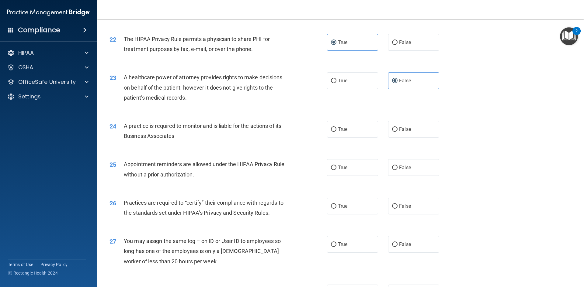
scroll to position [943, 0]
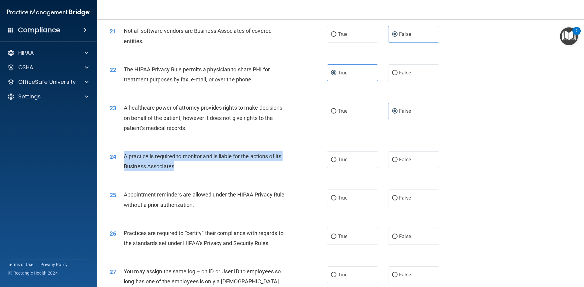
drag, startPoint x: 181, startPoint y: 164, endPoint x: 122, endPoint y: 157, distance: 59.5
click at [122, 157] on div "24 A practice is required to monitor and is liable for the actions of its Busin…" at bounding box center [218, 162] width 236 height 23
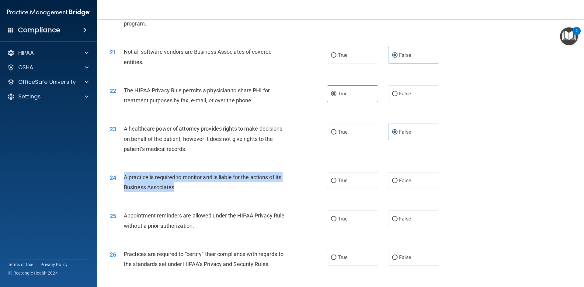
scroll to position [913, 0]
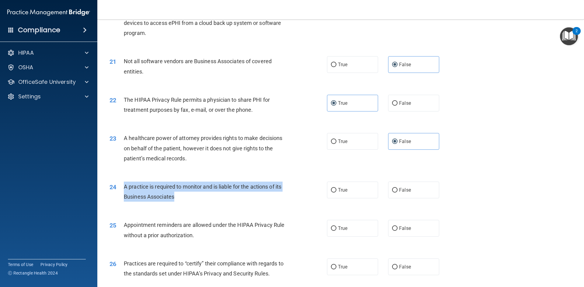
copy div "A practice is required to monitor and is liable for the actions of its Business…"
click at [393, 189] on input "False" at bounding box center [394, 190] width 5 height 5
radio input "true"
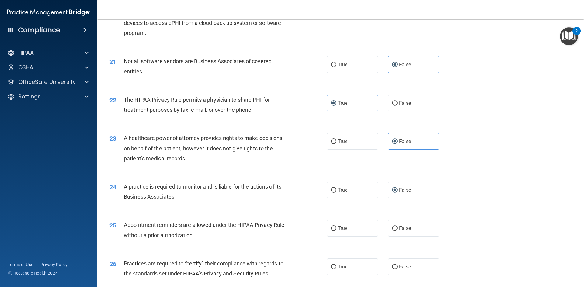
click at [258, 215] on div "25 Appointment reminders are allowed under the HIPAA Privacy Rule without a pri…" at bounding box center [340, 232] width 471 height 38
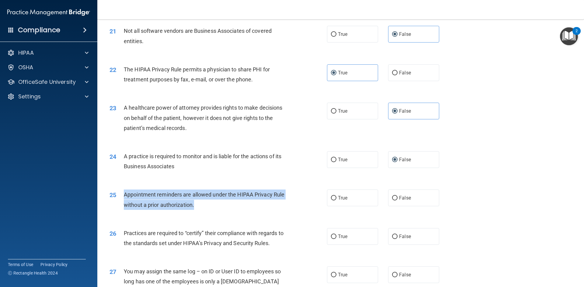
drag, startPoint x: 204, startPoint y: 206, endPoint x: 125, endPoint y: 197, distance: 79.9
click at [125, 197] on div "Appointment reminders are allowed under the HIPAA Privacy Rule without a prior …" at bounding box center [209, 200] width 170 height 20
copy span "Appointment reminders are allowed under the HIPAA Privacy Rule without a prior …"
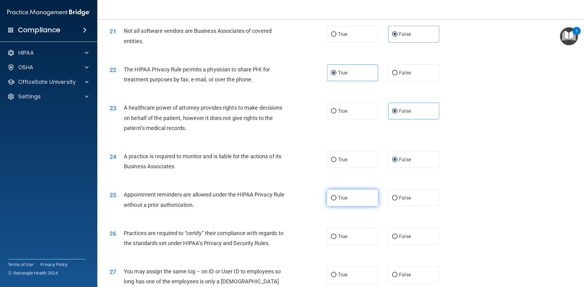
click at [344, 204] on label "True" at bounding box center [352, 198] width 51 height 17
click at [336, 201] on input "True" at bounding box center [333, 198] width 5 height 5
radio input "true"
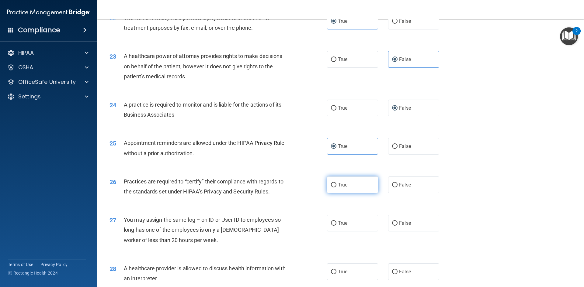
scroll to position [1034, 0]
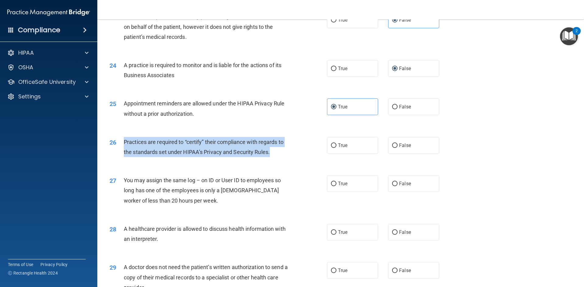
drag, startPoint x: 280, startPoint y: 153, endPoint x: 124, endPoint y: 141, distance: 156.2
click at [124, 141] on div "Practices are required to “certify” their compliance with regards to the standa…" at bounding box center [209, 147] width 170 height 20
copy span "Practices are required to “certify” their compliance with regards to the standa…"
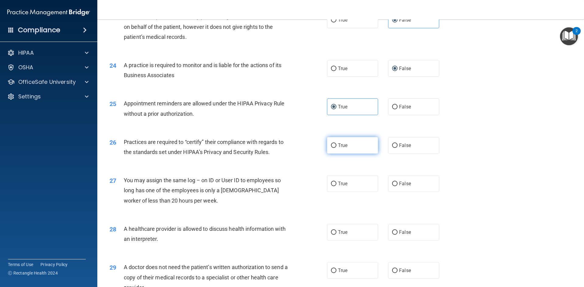
click at [364, 148] on label "True" at bounding box center [352, 145] width 51 height 17
click at [336, 148] on input "True" at bounding box center [333, 146] width 5 height 5
radio input "true"
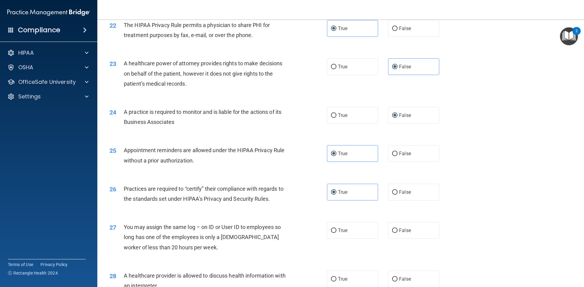
scroll to position [973, 0]
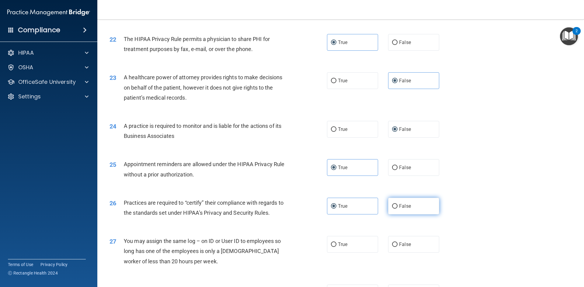
click at [412, 208] on label "False" at bounding box center [413, 206] width 51 height 17
click at [398, 208] on input "False" at bounding box center [394, 206] width 5 height 5
radio input "true"
radio input "false"
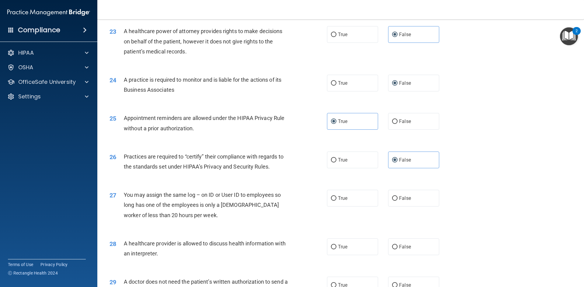
scroll to position [1034, 0]
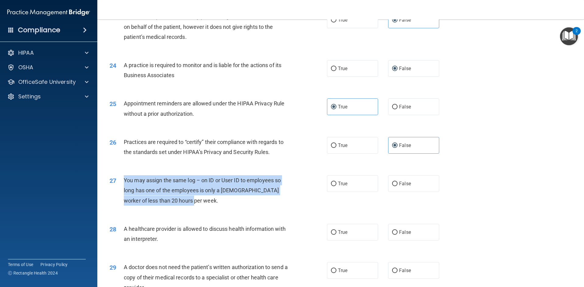
drag, startPoint x: 192, startPoint y: 202, endPoint x: 123, endPoint y: 180, distance: 71.9
click at [124, 180] on div "You may assign the same log – on ID or User ID to employees so long has one of …" at bounding box center [209, 191] width 170 height 30
copy span "You may assign the same log – on ID or User ID to employees so long has one of …"
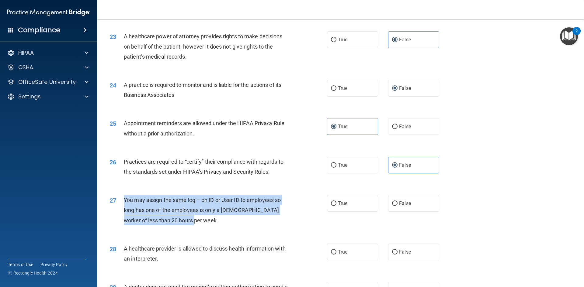
scroll to position [1004, 0]
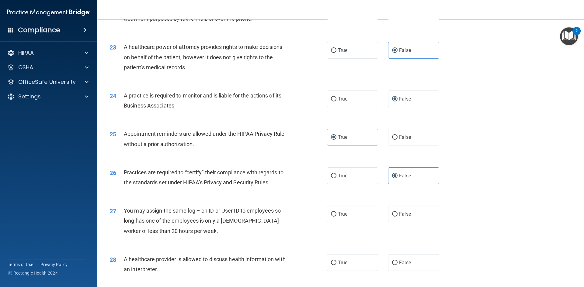
click at [390, 199] on div "27 You may assign the same log – on ID or User ID to employees so long has one …" at bounding box center [340, 222] width 471 height 49
click at [394, 212] on input "False" at bounding box center [394, 214] width 5 height 5
radio input "true"
click at [499, 215] on div "27 You may assign the same log – on ID or User ID to employees so long has one …" at bounding box center [340, 222] width 471 height 49
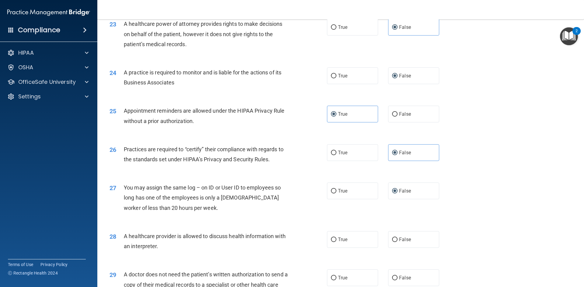
scroll to position [1095, 0]
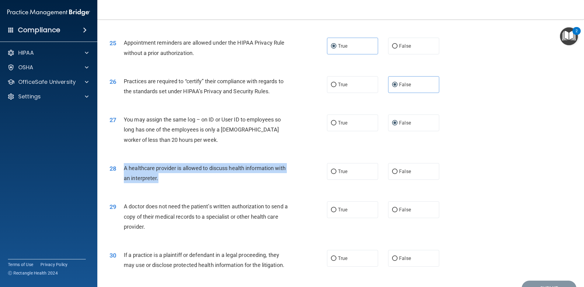
drag, startPoint x: 162, startPoint y: 178, endPoint x: 124, endPoint y: 168, distance: 39.2
click at [124, 168] on div "A healthcare provider is allowed to discuss health information with an interpre…" at bounding box center [209, 173] width 170 height 20
copy span "A healthcare provider is allowed to discuss health information with an interpre…"
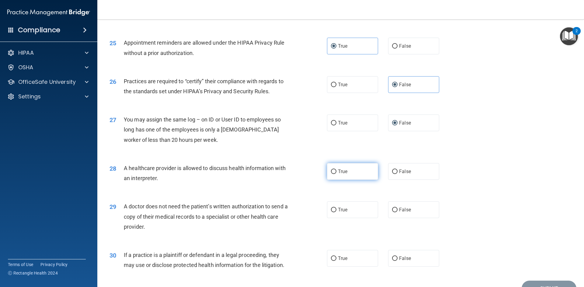
drag, startPoint x: 349, startPoint y: 172, endPoint x: 353, endPoint y: 174, distance: 4.6
click at [349, 172] on label "True" at bounding box center [352, 171] width 51 height 17
click at [336, 172] on input "True" at bounding box center [333, 172] width 5 height 5
radio input "true"
drag, startPoint x: 155, startPoint y: 230, endPoint x: 127, endPoint y: 200, distance: 42.0
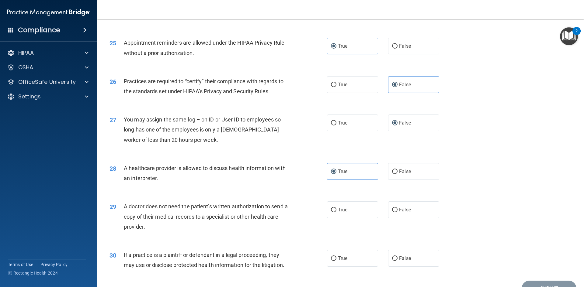
click at [123, 199] on div "29 A doctor does not need the patient’s written authorization to send a copy of…" at bounding box center [340, 218] width 471 height 49
click at [165, 218] on span "A doctor does not need the patient’s written authorization to send a copy of th…" at bounding box center [206, 216] width 164 height 26
click at [160, 227] on div "A doctor does not need the patient’s written authorization to send a copy of th…" at bounding box center [209, 217] width 170 height 30
drag, startPoint x: 152, startPoint y: 226, endPoint x: 124, endPoint y: 205, distance: 35.0
click at [124, 205] on div "A doctor does not need the patient’s written authorization to send a copy of th…" at bounding box center [209, 217] width 170 height 30
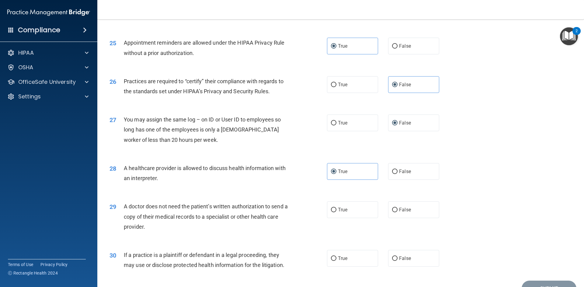
copy span "A doctor does not need the patient’s written authorization to send a copy of th…"
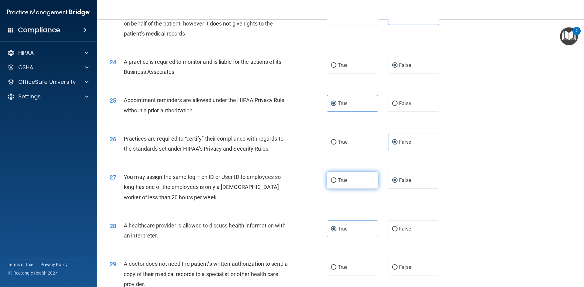
scroll to position [1034, 0]
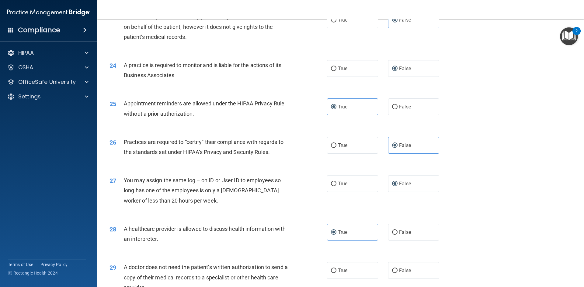
click at [528, 221] on div "28 A healthcare provider is allowed to discuss health information with an inter…" at bounding box center [340, 236] width 471 height 38
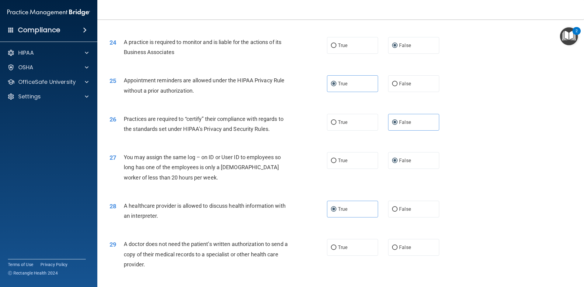
scroll to position [1095, 0]
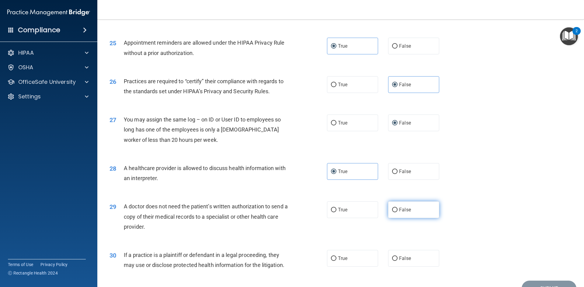
click at [414, 211] on label "False" at bounding box center [413, 210] width 51 height 17
click at [398, 211] on input "False" at bounding box center [394, 210] width 5 height 5
radio input "true"
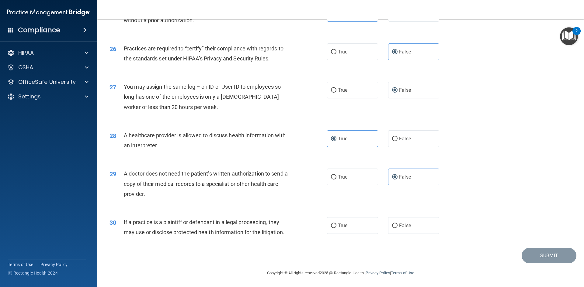
scroll to position [1128, 0]
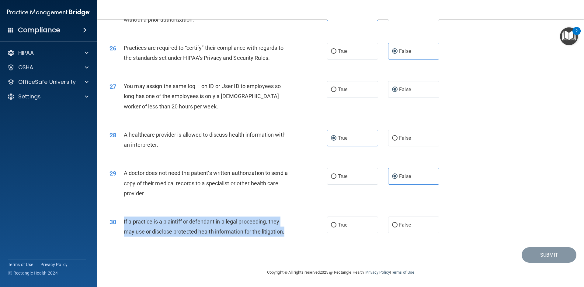
drag, startPoint x: 294, startPoint y: 231, endPoint x: 123, endPoint y: 222, distance: 170.9
click at [123, 222] on div "30 If a practice is a plaintiff or defendant in a legal proceeding, they may us…" at bounding box center [218, 228] width 236 height 23
copy div "If a practice is a plaintiff or defendant in a legal proceeding, they may use o…"
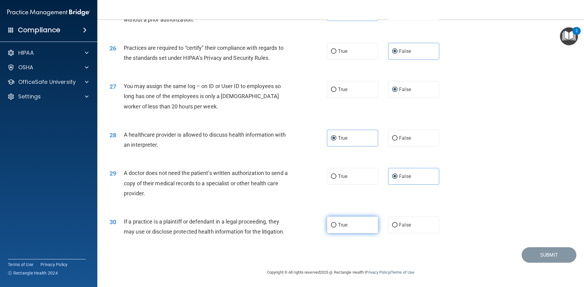
click at [339, 222] on label "True" at bounding box center [352, 225] width 51 height 17
click at [336, 223] on input "True" at bounding box center [333, 225] width 5 height 5
radio input "true"
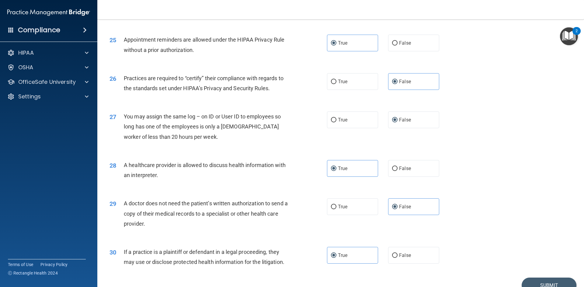
click at [476, 229] on div "29 A doctor does not need the patient’s written authorization to send a copy of…" at bounding box center [340, 215] width 471 height 49
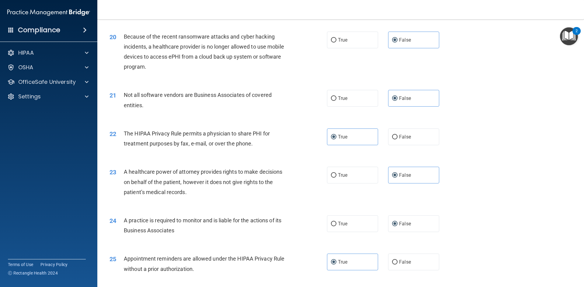
scroll to position [855, 0]
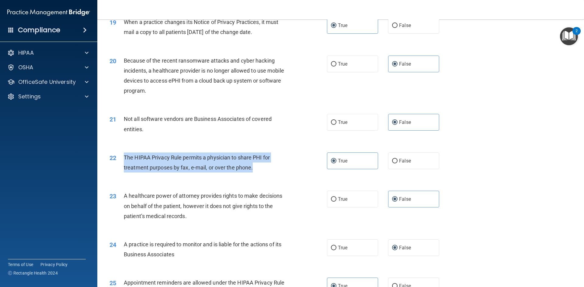
drag, startPoint x: 261, startPoint y: 167, endPoint x: 125, endPoint y: 155, distance: 136.8
click at [125, 155] on div "The HIPAA Privacy Rule permits a physician to share PHI for treatment purposes …" at bounding box center [209, 163] width 170 height 20
copy span "The HIPAA Privacy Rule permits a physician to share PHI for treatment purposes …"
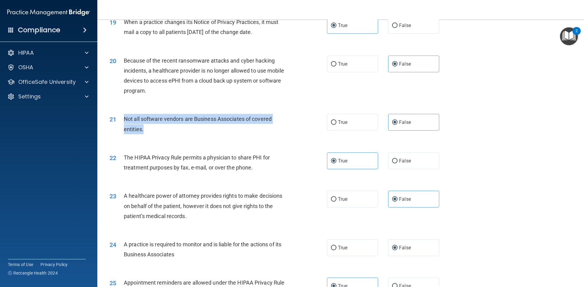
drag, startPoint x: 157, startPoint y: 128, endPoint x: 123, endPoint y: 118, distance: 35.9
click at [123, 118] on div "21 Not all software vendors are Business Associates of covered entities." at bounding box center [218, 125] width 236 height 23
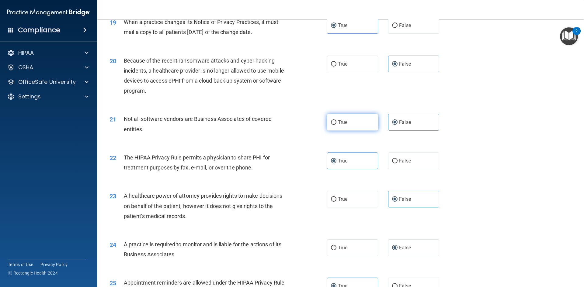
click at [345, 124] on span "True" at bounding box center [342, 123] width 9 height 6
click at [336, 124] on input "True" at bounding box center [333, 122] width 5 height 5
radio input "true"
radio input "false"
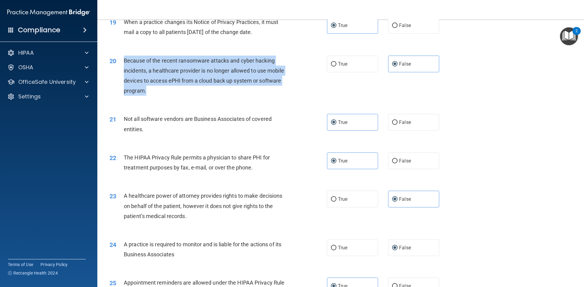
drag, startPoint x: 158, startPoint y: 91, endPoint x: 120, endPoint y: 59, distance: 49.9
click at [120, 59] on div "20 Because of the recent ransomware attacks and cyber hacking incidents, a heal…" at bounding box center [218, 77] width 236 height 43
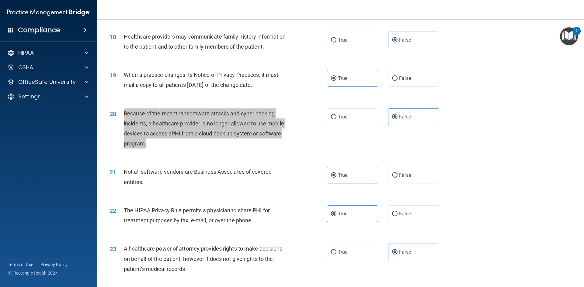
scroll to position [794, 0]
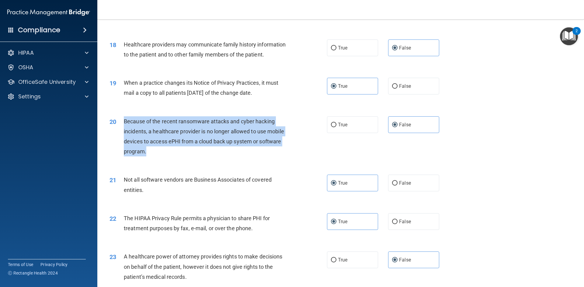
drag, startPoint x: 274, startPoint y: 93, endPoint x: 123, endPoint y: 82, distance: 151.2
click at [123, 82] on div "19 When a practice changes its Notice of Privacy Practices, it must mail a copy…" at bounding box center [218, 89] width 236 height 23
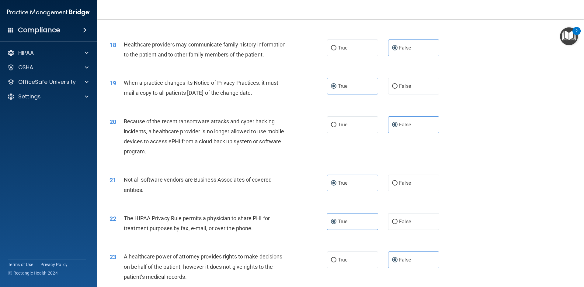
click at [493, 107] on div "19 When a practice changes its Notice of Privacy Practices, it must mail a copy…" at bounding box center [340, 89] width 471 height 38
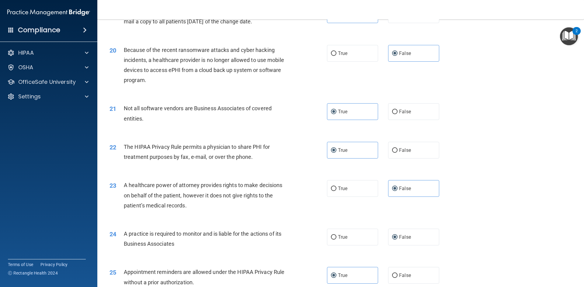
scroll to position [1128, 0]
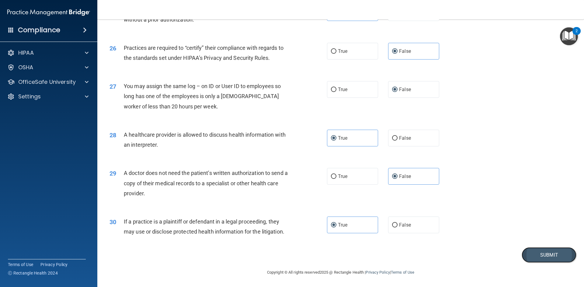
click at [548, 259] on button "Submit" at bounding box center [549, 256] width 55 height 16
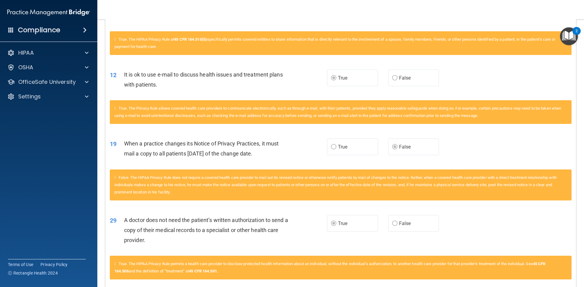
scroll to position [667, 0]
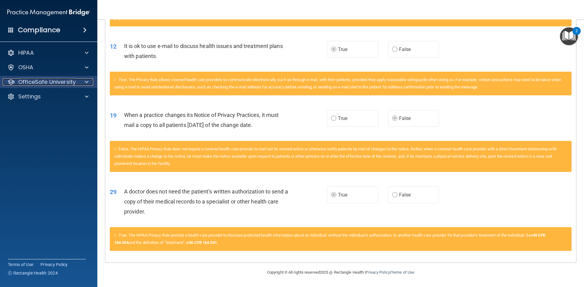
click at [64, 80] on p "OfficeSafe University" at bounding box center [46, 81] width 57 height 7
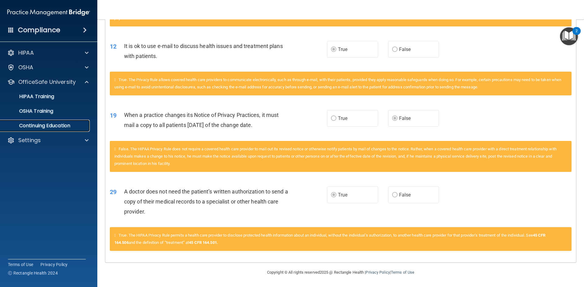
click at [50, 126] on p "Continuing Education" at bounding box center [45, 126] width 83 height 6
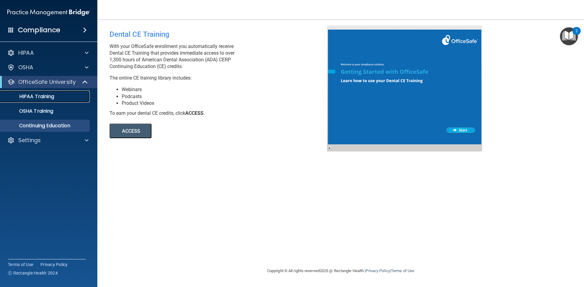
click at [49, 100] on p "HIPAA Training" at bounding box center [29, 97] width 50 height 6
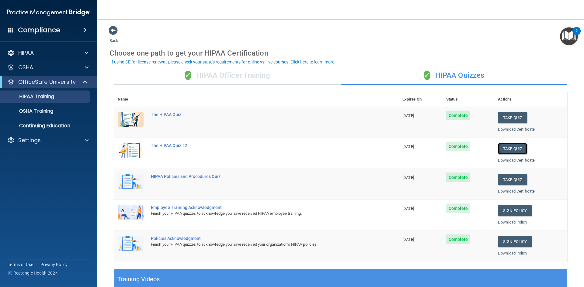
click at [504, 148] on button "Take Quiz" at bounding box center [512, 148] width 29 height 11
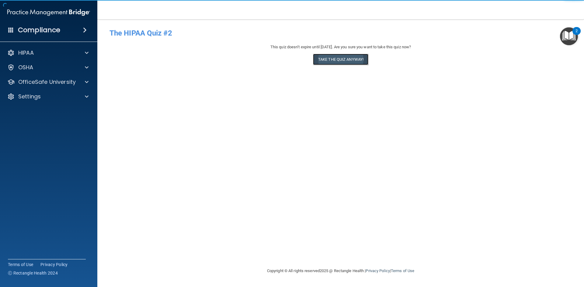
click at [335, 57] on button "Take the quiz anyway!" at bounding box center [340, 59] width 55 height 11
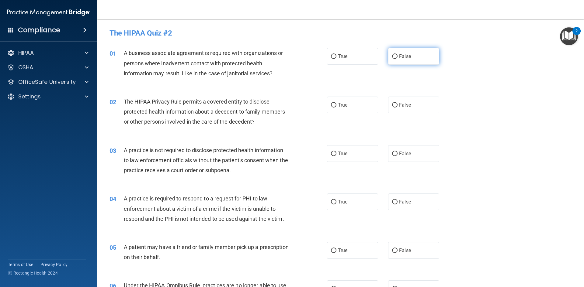
click at [413, 63] on label "False" at bounding box center [413, 56] width 51 height 17
click at [398, 59] on input "False" at bounding box center [394, 56] width 5 height 5
radio input "true"
click at [349, 101] on label "True" at bounding box center [352, 105] width 51 height 17
click at [336, 103] on input "True" at bounding box center [333, 105] width 5 height 5
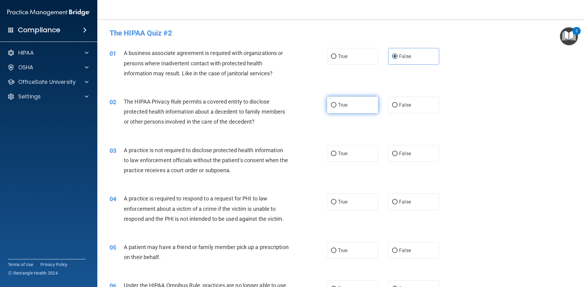
radio input "true"
click at [332, 200] on input "True" at bounding box center [333, 202] width 5 height 5
radio input "true"
click at [344, 152] on span "True" at bounding box center [342, 154] width 9 height 6
click at [336, 152] on input "True" at bounding box center [333, 154] width 5 height 5
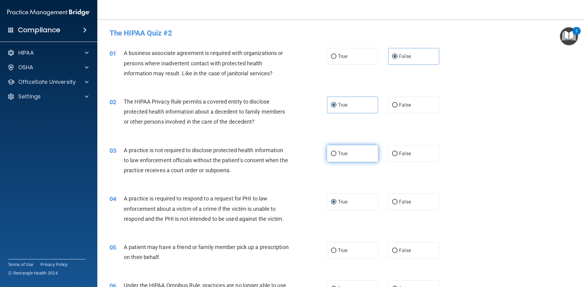
radio input "true"
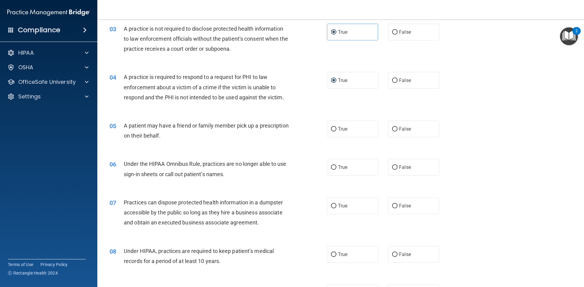
scroll to position [152, 0]
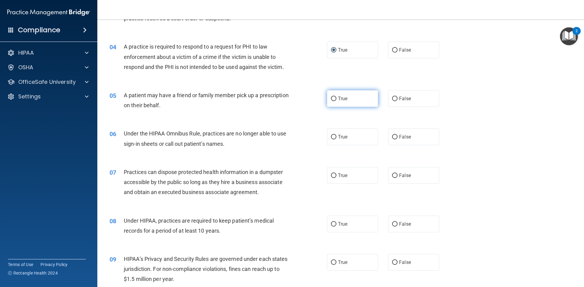
click at [356, 99] on label "True" at bounding box center [352, 98] width 51 height 17
click at [336, 99] on input "True" at bounding box center [333, 99] width 5 height 5
radio input "true"
click at [404, 136] on span "False" at bounding box center [405, 137] width 12 height 6
click at [398, 136] on input "False" at bounding box center [394, 137] width 5 height 5
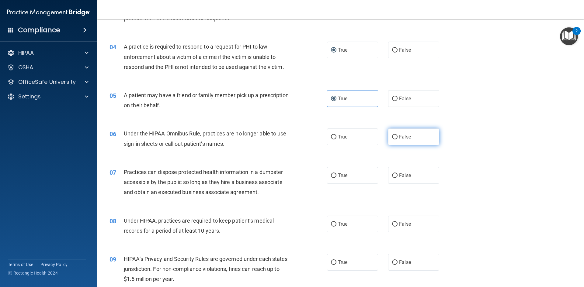
radio input "true"
click at [408, 178] on label "False" at bounding box center [413, 175] width 51 height 17
click at [398, 178] on input "False" at bounding box center [394, 176] width 5 height 5
radio input "true"
click at [405, 225] on span "False" at bounding box center [405, 224] width 12 height 6
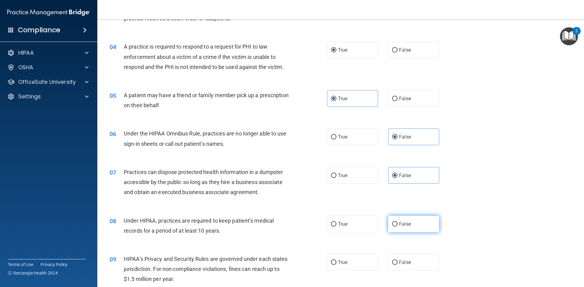
click at [398, 225] on input "False" at bounding box center [394, 224] width 5 height 5
radio input "true"
click at [399, 261] on span "False" at bounding box center [405, 263] width 12 height 6
click at [398, 261] on input "False" at bounding box center [394, 263] width 5 height 5
radio input "true"
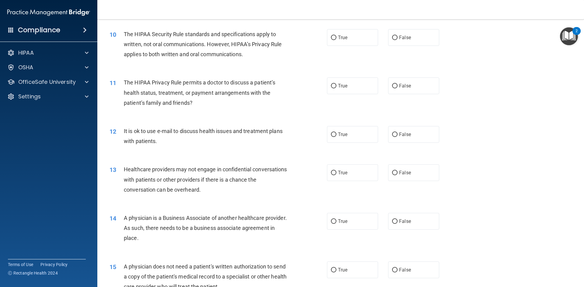
scroll to position [395, 0]
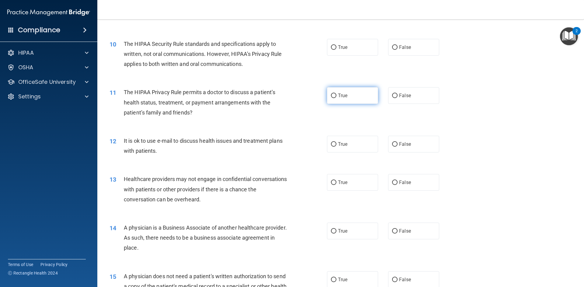
click at [345, 118] on div "11 The HIPAA Privacy Rule permits a doctor to discuss a patient’s health status…" at bounding box center [340, 104] width 471 height 49
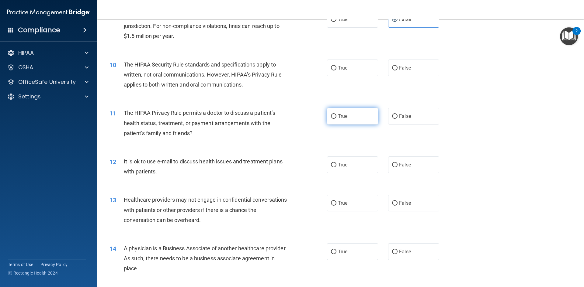
click at [328, 115] on label "True" at bounding box center [352, 116] width 51 height 17
click at [331, 115] on input "True" at bounding box center [333, 116] width 5 height 5
radio input "true"
click at [339, 163] on span "True" at bounding box center [342, 165] width 9 height 6
click at [336, 163] on input "True" at bounding box center [333, 165] width 5 height 5
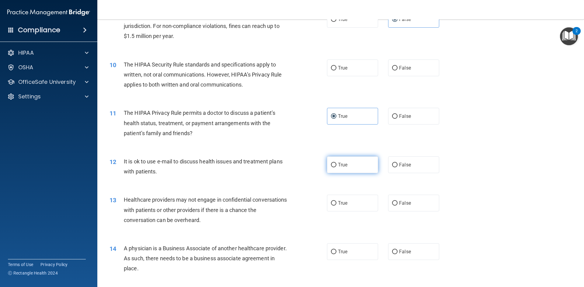
radio input "true"
click at [354, 57] on div "10 The HIPAA Security Rule standards and specifications apply to written, not o…" at bounding box center [340, 76] width 471 height 49
click at [356, 64] on label "True" at bounding box center [352, 68] width 51 height 17
click at [336, 66] on input "True" at bounding box center [333, 68] width 5 height 5
radio input "true"
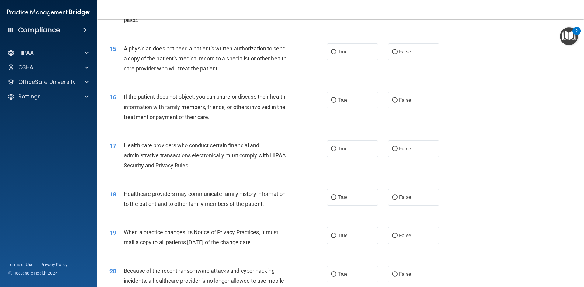
scroll to position [639, 0]
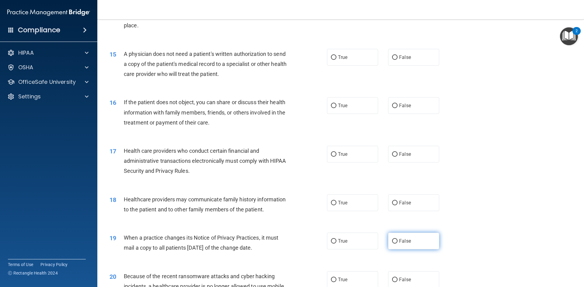
click at [388, 240] on label "False" at bounding box center [413, 241] width 51 height 17
click at [392, 240] on input "False" at bounding box center [394, 241] width 5 height 5
radio input "true"
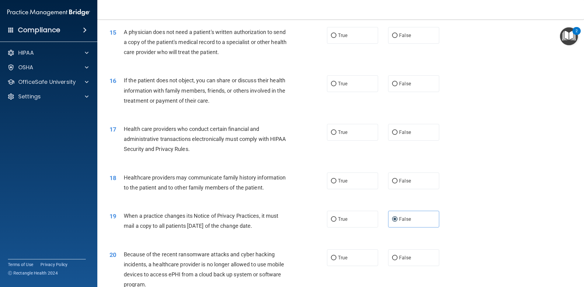
scroll to position [700, 0]
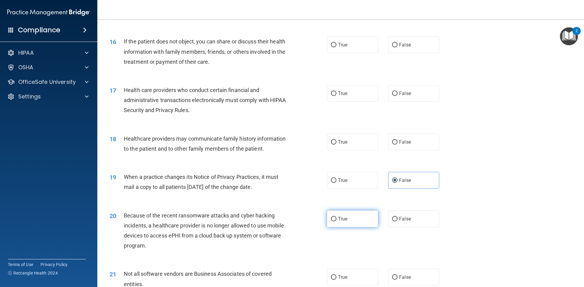
click at [360, 220] on label "True" at bounding box center [352, 219] width 51 height 17
click at [336, 220] on input "True" at bounding box center [333, 219] width 5 height 5
radio input "true"
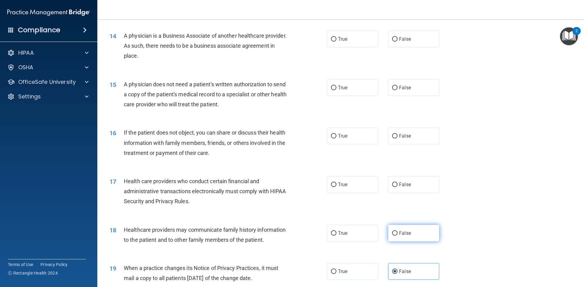
scroll to position [578, 0]
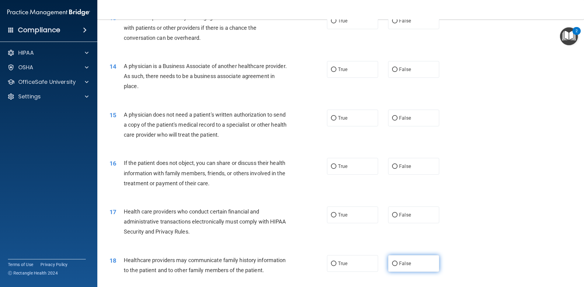
click at [397, 233] on div "17 Health care providers who conduct certain financial and administrative trans…" at bounding box center [340, 223] width 471 height 49
click at [397, 269] on label "False" at bounding box center [413, 264] width 51 height 17
click at [397, 266] on input "False" at bounding box center [394, 264] width 5 height 5
radio input "true"
click at [358, 220] on label "True" at bounding box center [352, 215] width 51 height 17
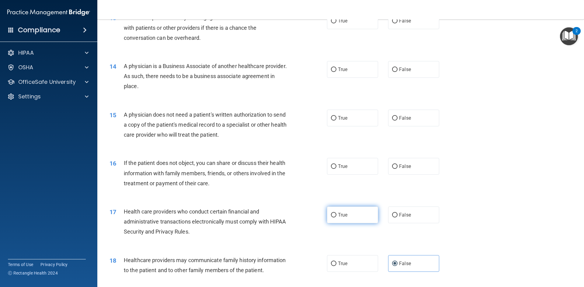
click at [336, 218] on input "True" at bounding box center [333, 215] width 5 height 5
radio input "true"
click at [351, 172] on label "True" at bounding box center [352, 166] width 51 height 17
click at [336, 169] on input "True" at bounding box center [333, 167] width 5 height 5
radio input "true"
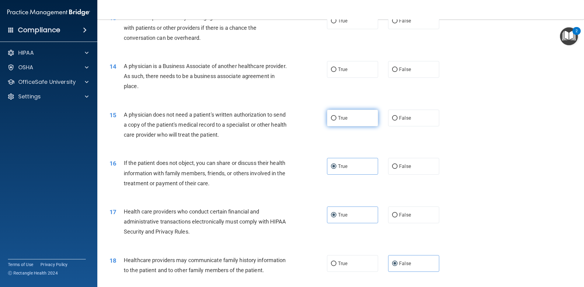
click at [342, 119] on span "True" at bounding box center [342, 118] width 9 height 6
click at [336, 119] on input "True" at bounding box center [333, 118] width 5 height 5
radio input "true"
click at [399, 72] on span "False" at bounding box center [405, 70] width 12 height 6
click at [398, 72] on input "False" at bounding box center [394, 70] width 5 height 5
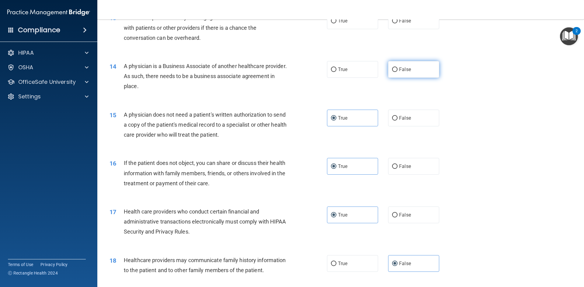
radio input "true"
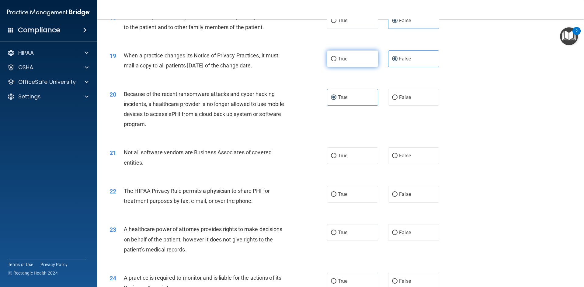
scroll to position [852, 0]
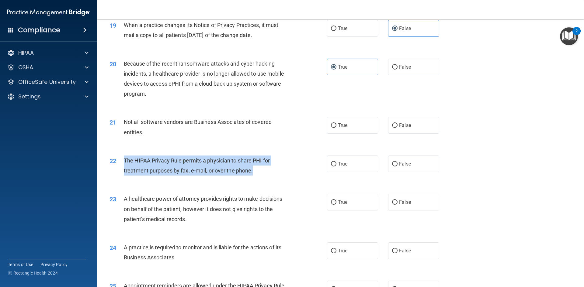
drag, startPoint x: 256, startPoint y: 172, endPoint x: 125, endPoint y: 162, distance: 131.5
click at [125, 162] on div "The HIPAA Privacy Rule permits a physician to share PHI for treatment purposes …" at bounding box center [209, 166] width 170 height 20
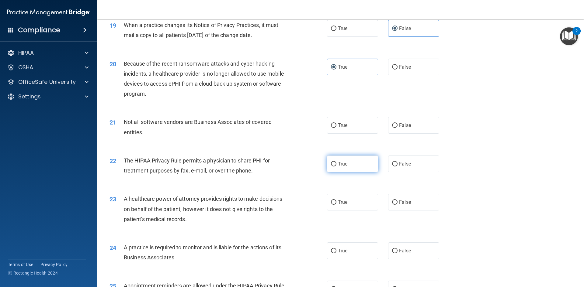
click at [355, 158] on label "True" at bounding box center [352, 164] width 51 height 17
click at [336, 162] on input "True" at bounding box center [333, 164] width 5 height 5
radio input "true"
click at [406, 202] on span "False" at bounding box center [405, 203] width 12 height 6
click at [398, 202] on input "False" at bounding box center [394, 202] width 5 height 5
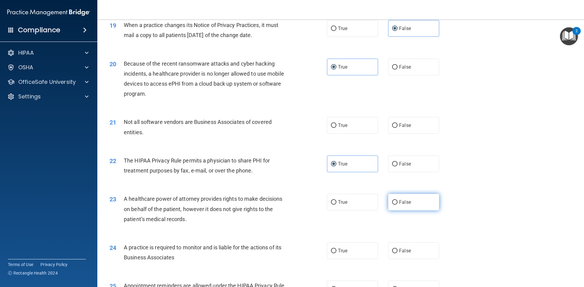
radio input "true"
click at [334, 126] on input "True" at bounding box center [333, 125] width 5 height 5
radio input "true"
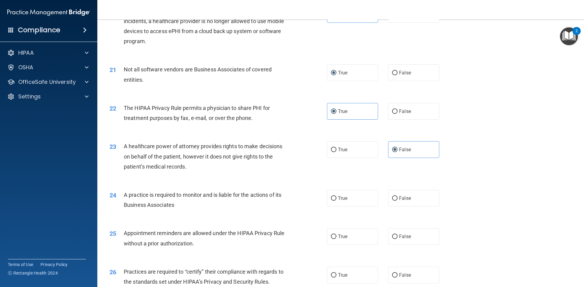
scroll to position [943, 0]
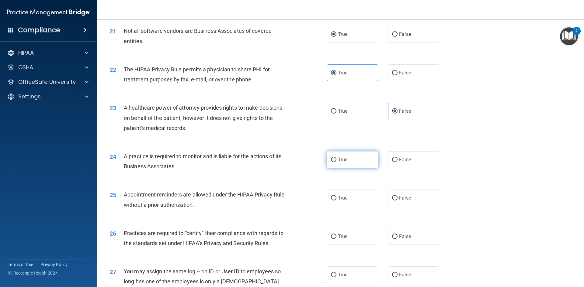
click at [370, 163] on label "True" at bounding box center [352, 159] width 51 height 17
click at [336, 162] on input "True" at bounding box center [333, 160] width 5 height 5
radio input "true"
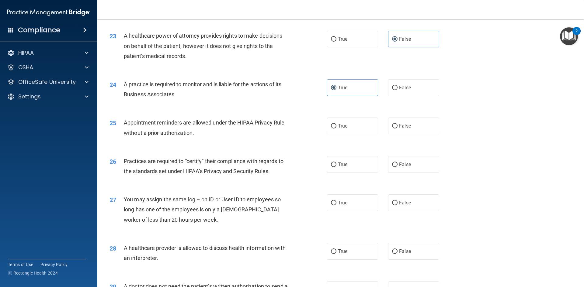
scroll to position [1034, 0]
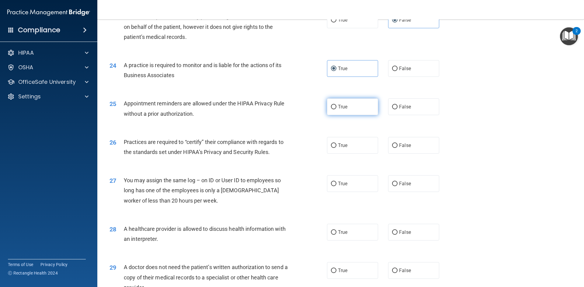
click at [357, 109] on label "True" at bounding box center [352, 107] width 51 height 17
click at [336, 109] on input "True" at bounding box center [333, 107] width 5 height 5
radio input "true"
drag, startPoint x: 383, startPoint y: 151, endPoint x: 390, endPoint y: 148, distance: 7.1
click at [384, 151] on div "True False" at bounding box center [388, 145] width 123 height 17
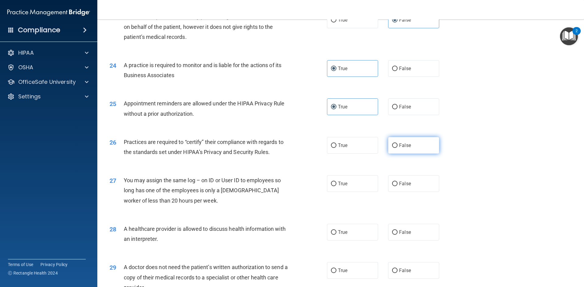
click at [394, 147] on input "False" at bounding box center [394, 146] width 5 height 5
radio input "true"
click at [399, 182] on span "False" at bounding box center [405, 184] width 12 height 6
click at [398, 182] on input "False" at bounding box center [394, 184] width 5 height 5
radio input "true"
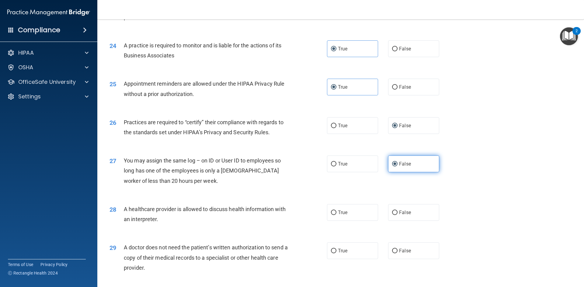
scroll to position [1065, 0]
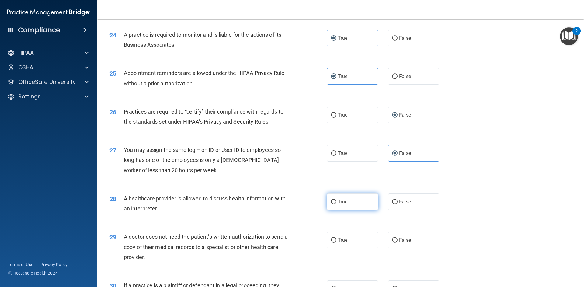
click at [347, 207] on label "True" at bounding box center [352, 202] width 51 height 17
click at [336, 205] on input "True" at bounding box center [333, 202] width 5 height 5
radio input "true"
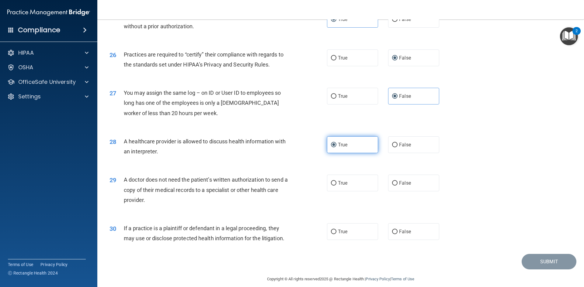
scroll to position [1128, 0]
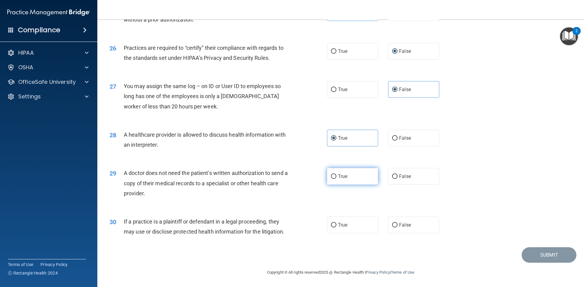
click at [339, 176] on span "True" at bounding box center [342, 177] width 9 height 6
click at [336, 176] on input "True" at bounding box center [333, 177] width 5 height 5
radio input "true"
click at [352, 225] on label "True" at bounding box center [352, 225] width 51 height 17
click at [336, 225] on input "True" at bounding box center [333, 225] width 5 height 5
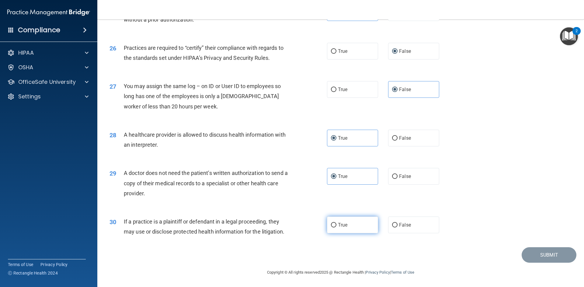
radio input "true"
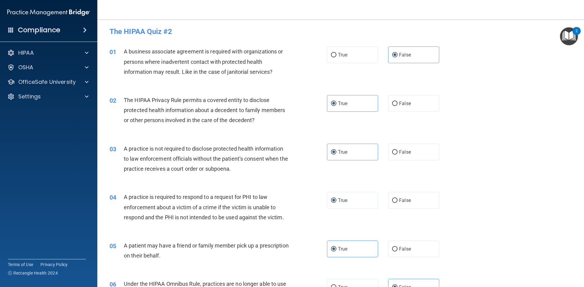
scroll to position [0, 0]
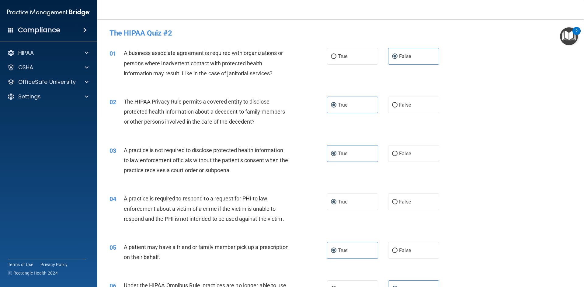
click at [504, 149] on div "03 A practice is not required to disclose protected health information to law e…" at bounding box center [340, 162] width 471 height 49
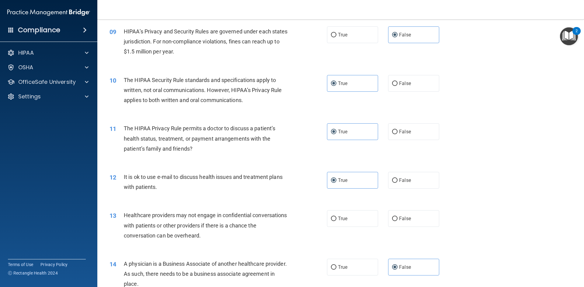
scroll to position [365, 0]
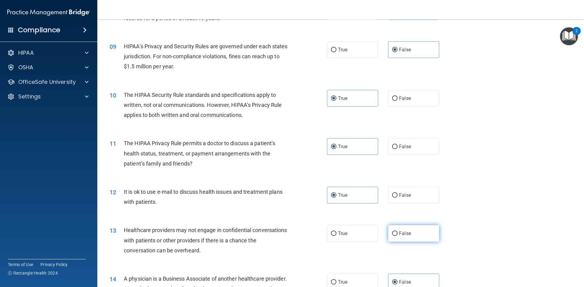
click at [394, 234] on input "False" at bounding box center [394, 234] width 5 height 5
radio input "true"
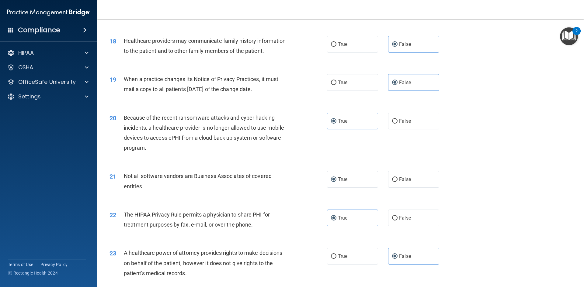
scroll to position [1128, 0]
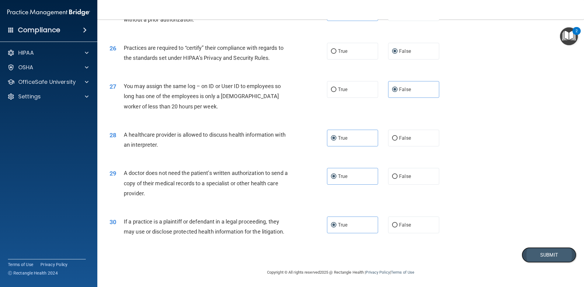
click at [543, 254] on button "Submit" at bounding box center [549, 256] width 55 height 16
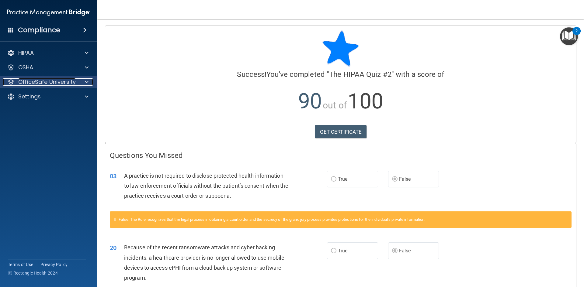
click at [47, 81] on p "OfficeSafe University" at bounding box center [46, 81] width 57 height 7
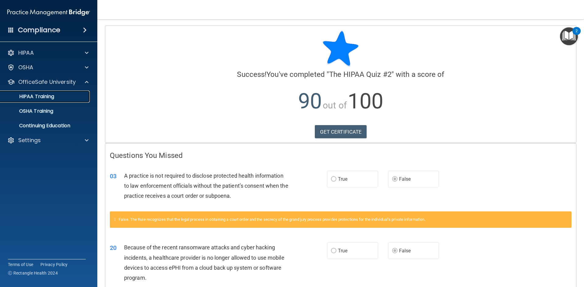
click at [41, 100] on link "HIPAA Training" at bounding box center [42, 97] width 96 height 12
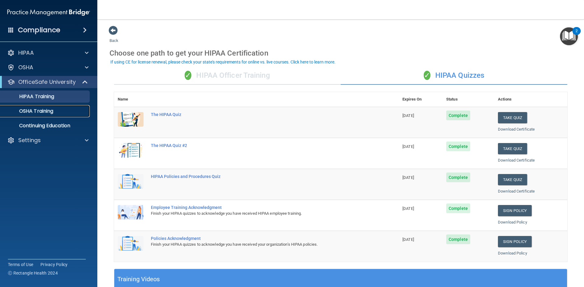
click at [48, 113] on p "OSHA Training" at bounding box center [28, 111] width 49 height 6
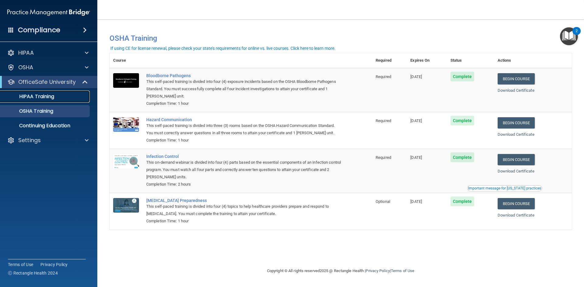
click at [42, 98] on p "HIPAA Training" at bounding box center [29, 97] width 50 height 6
